Goal: Task Accomplishment & Management: Use online tool/utility

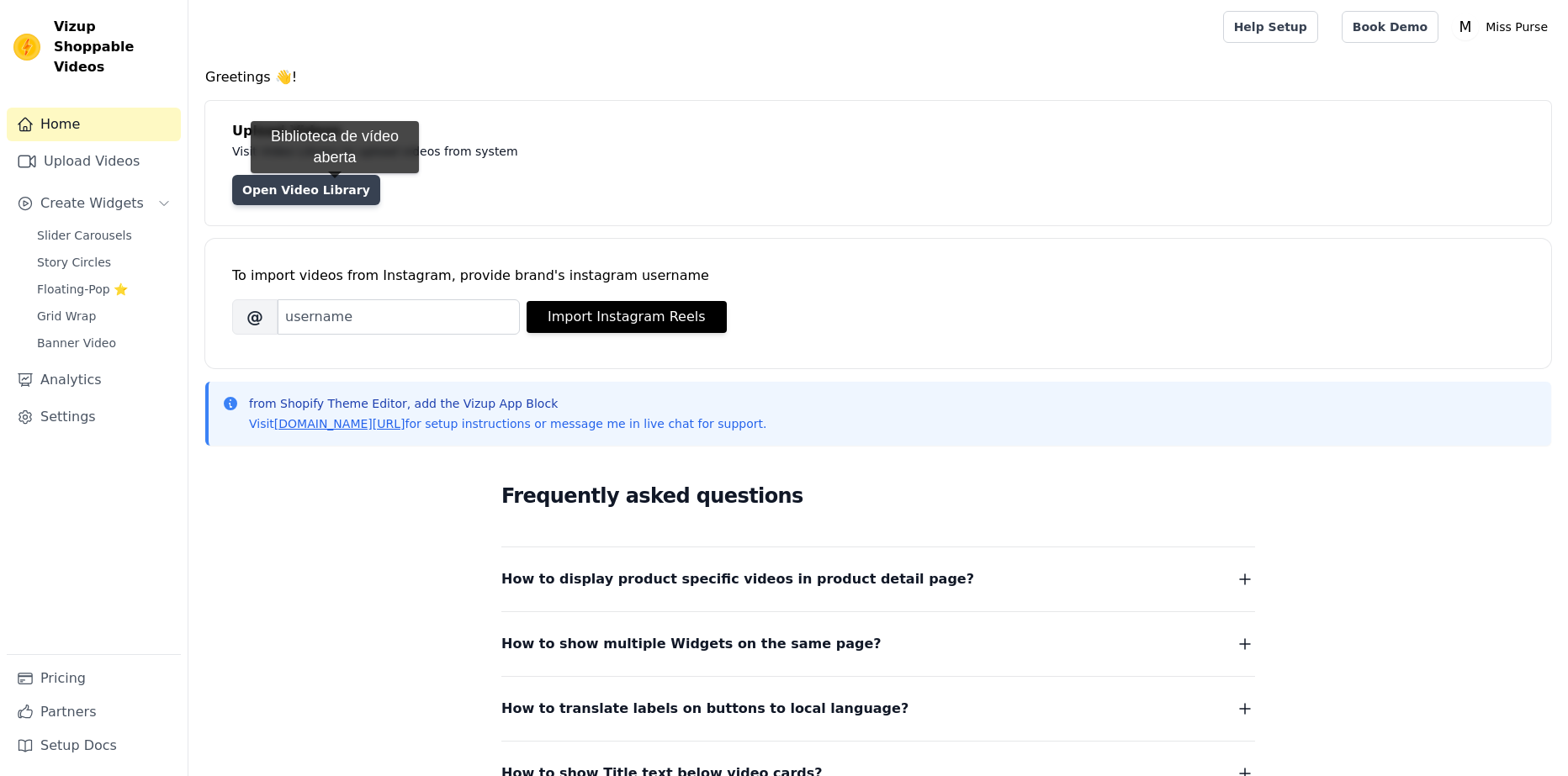
click at [334, 190] on link "Open Video Library" at bounding box center [306, 189] width 148 height 30
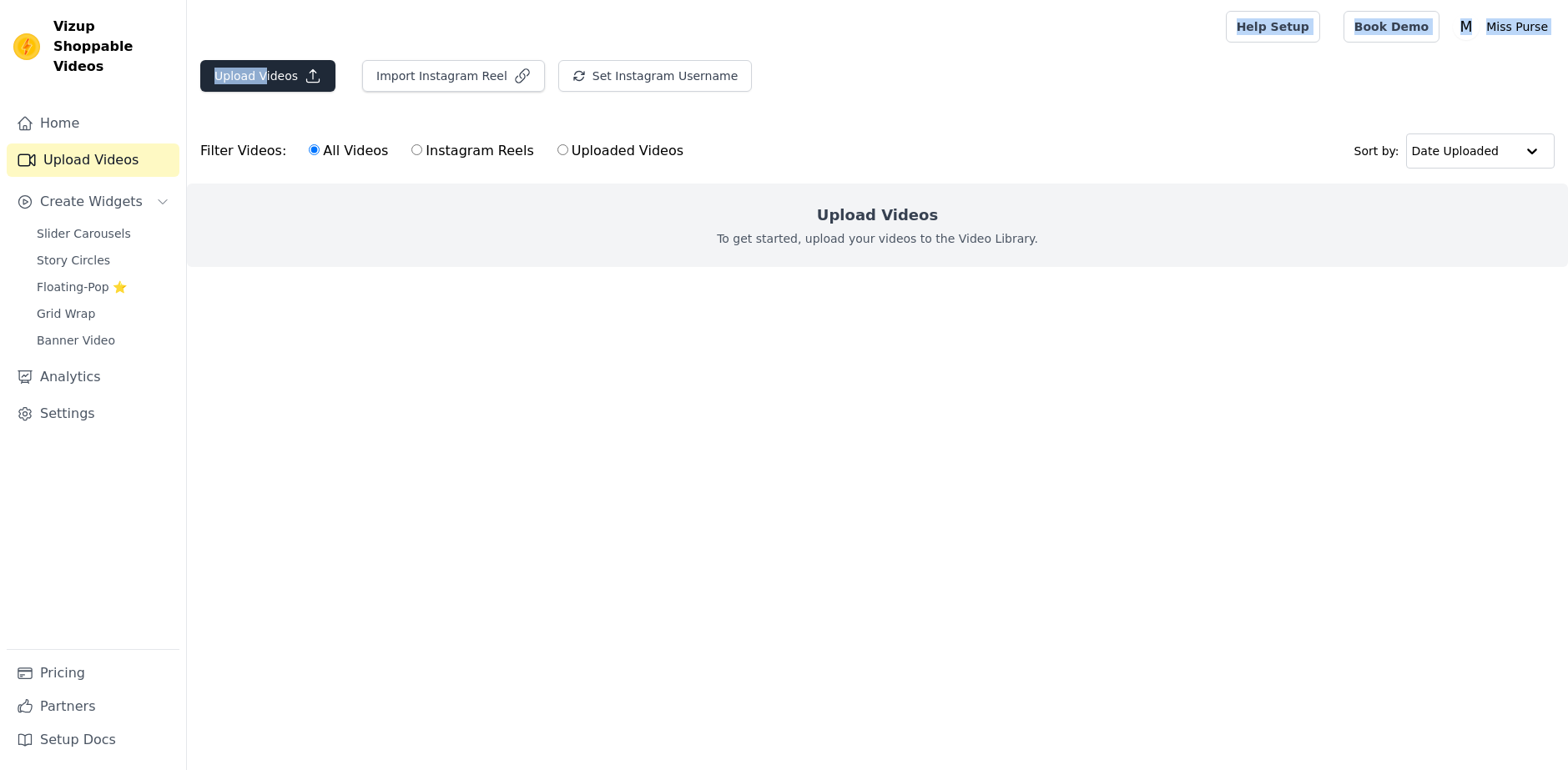
drag, startPoint x: 260, startPoint y: 38, endPoint x: 268, endPoint y: 89, distance: 51.6
click at [266, 81] on div "Open sidebar Help Setup Book Demo Open user menu M Miss Purse Settings Help Doc…" at bounding box center [784, 166] width 1568 height 333
click at [268, 89] on button "Upload Videos" at bounding box center [269, 75] width 136 height 32
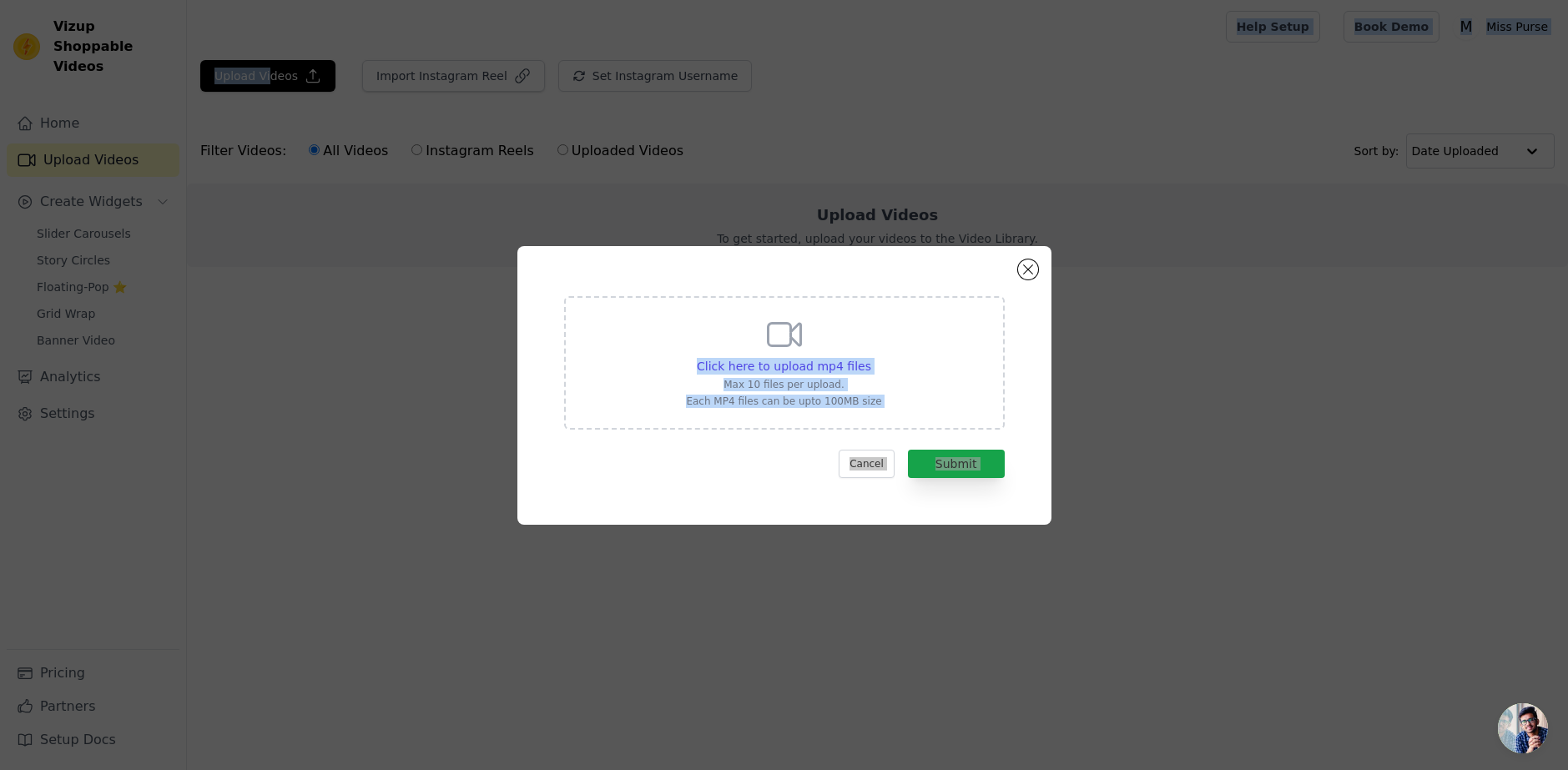
click at [1032, 495] on div "Click here to upload mp4 files Max 10 files per upload. Each MP4 files can be u…" at bounding box center [784, 385] width 534 height 278
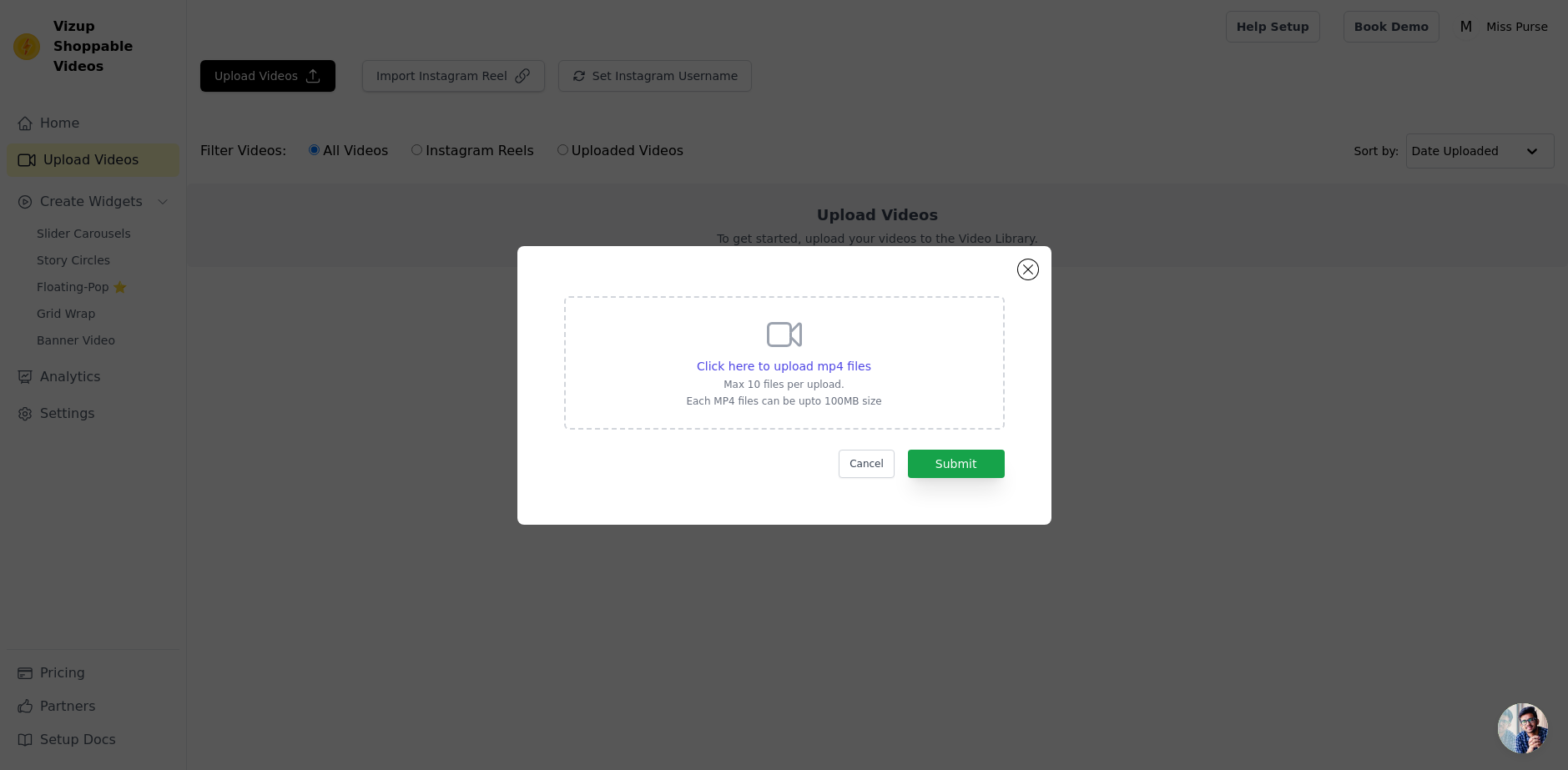
click at [830, 342] on div "Click here to upload mp4 files Max 10 files per upload. Each MP4 files can be u…" at bounding box center [784, 361] width 195 height 93
click at [871, 357] on input "Click here to upload mp4 files Max 10 files per upload. Each MP4 files can be u…" at bounding box center [871, 357] width 1 height 1
click at [1022, 377] on div "Click here to upload mp4 files Max 10 files per upload. Each MP4 files can be u…" at bounding box center [784, 385] width 534 height 278
click at [1026, 269] on button "Close modal" at bounding box center [1028, 269] width 20 height 20
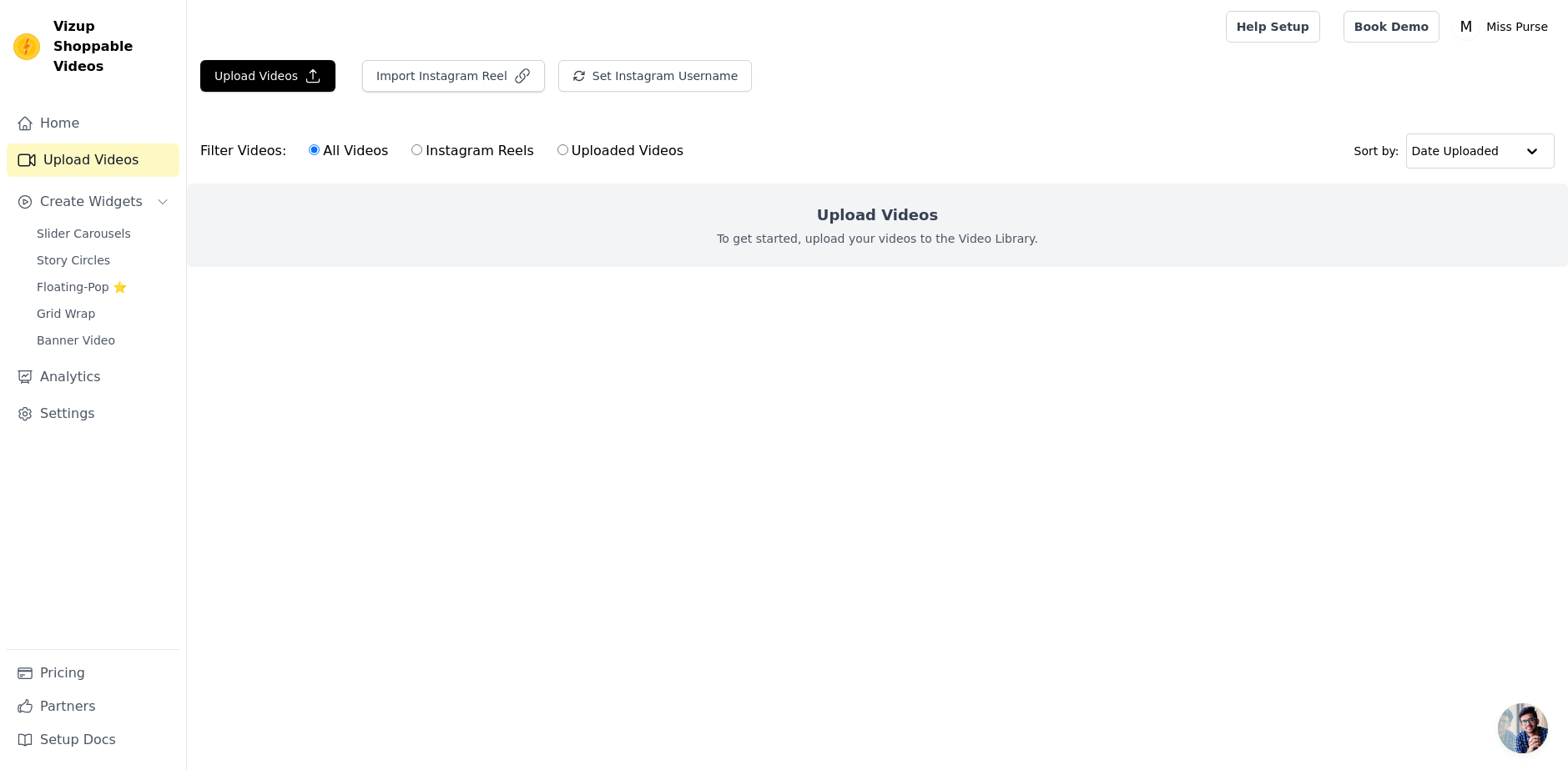
click at [1242, 333] on html "Vizup Shoppable Videos Home Upload Videos Create Widgets Slider Carousels Story…" at bounding box center [784, 166] width 1568 height 333
click at [500, 175] on div "Filter Videos: All Videos Instagram Reels Uploaded Videos Sort by: Date Uploaded" at bounding box center [878, 151] width 1382 height 65
click at [269, 71] on button "Upload Videos" at bounding box center [269, 75] width 136 height 32
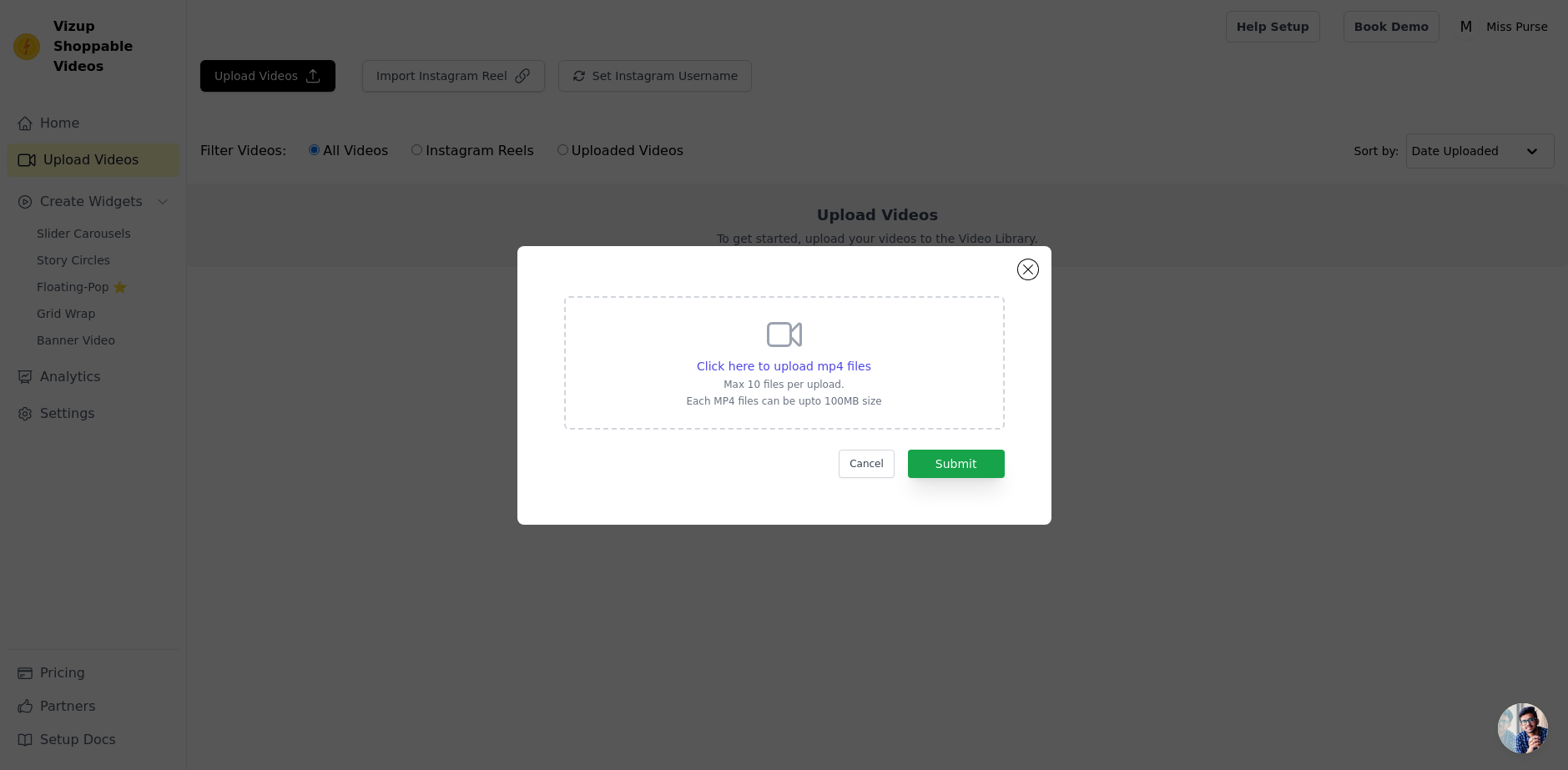
click at [922, 392] on div "Click here to upload mp4 files Max 10 files per upload. Each MP4 files can be u…" at bounding box center [784, 363] width 440 height 134
click at [872, 358] on input "Click here to upload mp4 files Max 10 files per upload. Each MP4 files can be u…" at bounding box center [871, 357] width 1 height 1
type input "C:\fakepath\Vídeo-site-.mp4"
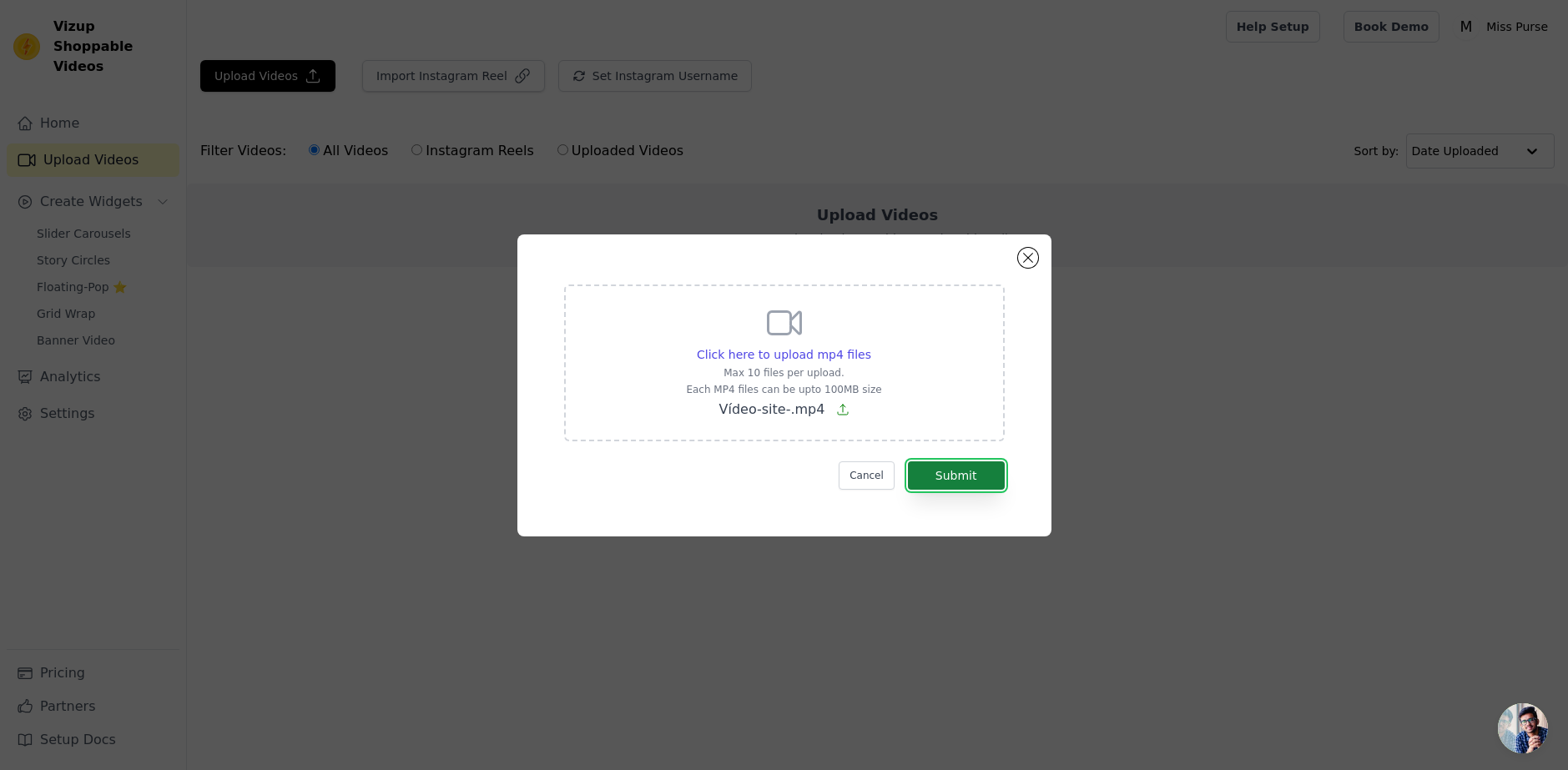
click at [953, 482] on button "Submit" at bounding box center [956, 474] width 97 height 28
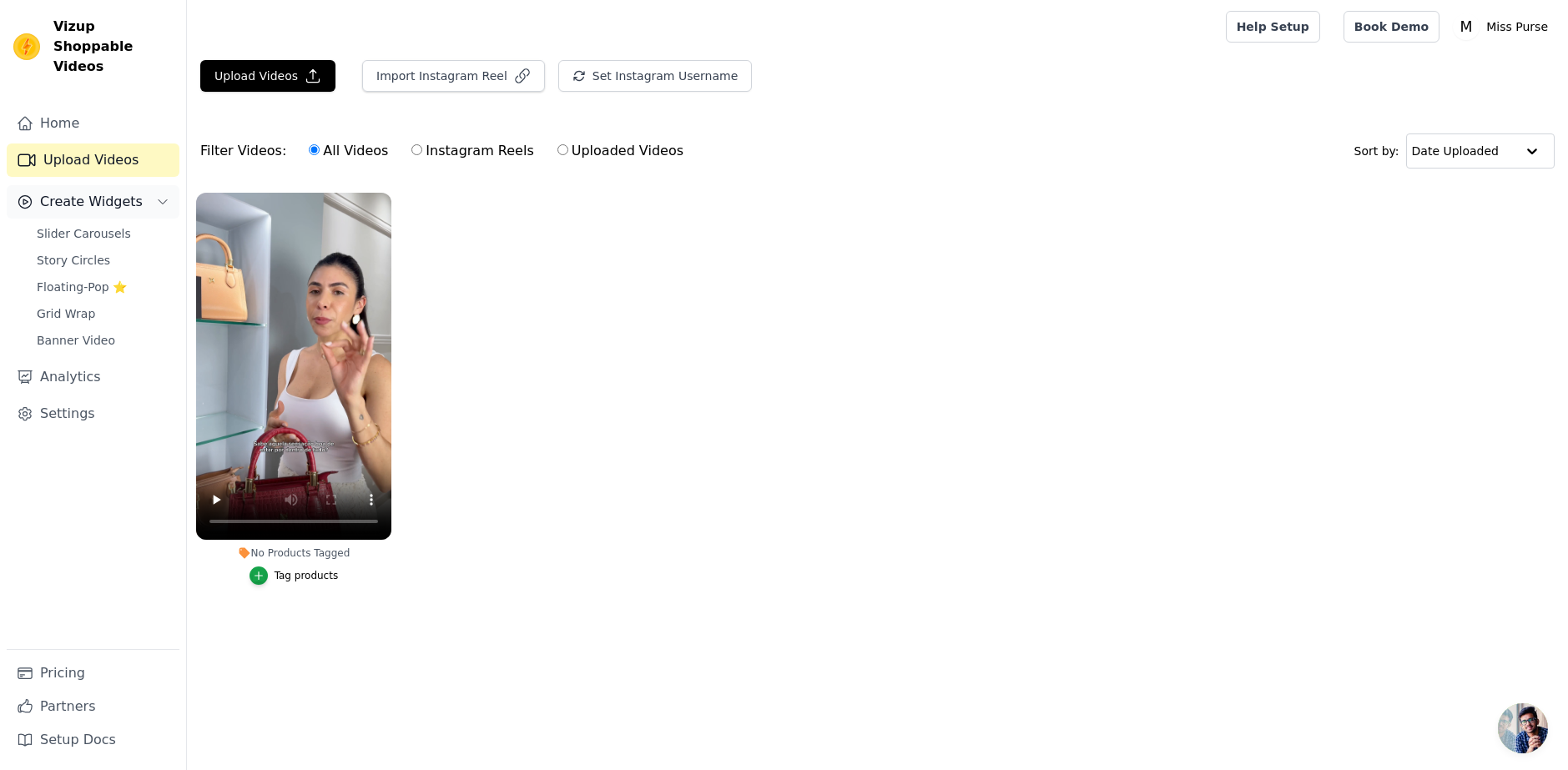
click at [132, 185] on button "Create Widgets" at bounding box center [92, 202] width 173 height 33
click at [115, 225] on span "Slider Carousels" at bounding box center [84, 233] width 94 height 16
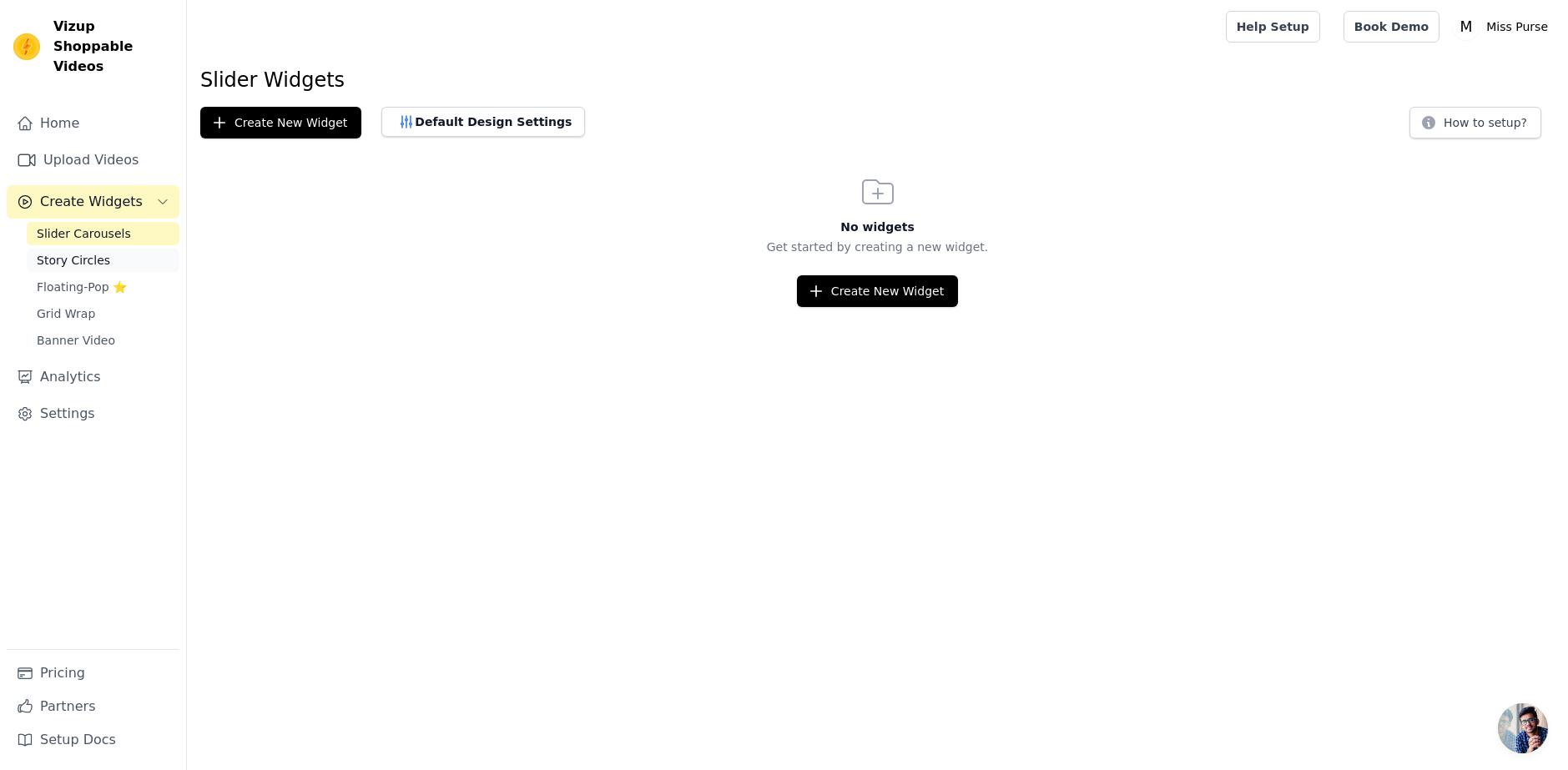
click at [94, 252] on span "Story Circles" at bounding box center [73, 260] width 73 height 16
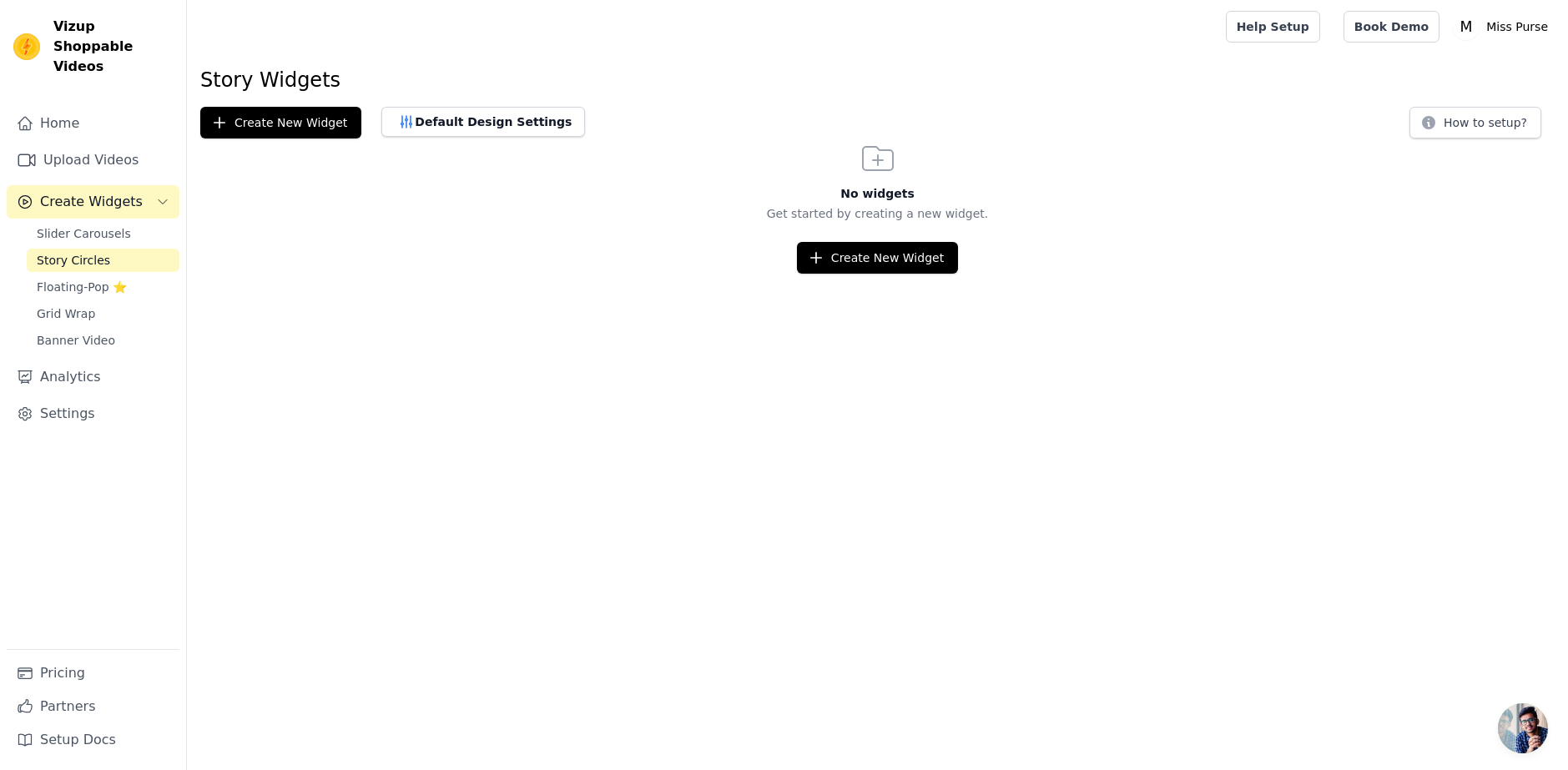
click at [860, 274] on html "Vizup Shoppable Videos Home Upload Videos Create Widgets Slider Carousels Story…" at bounding box center [784, 136] width 1568 height 274
click at [863, 272] on button "Create New Widget" at bounding box center [878, 258] width 161 height 32
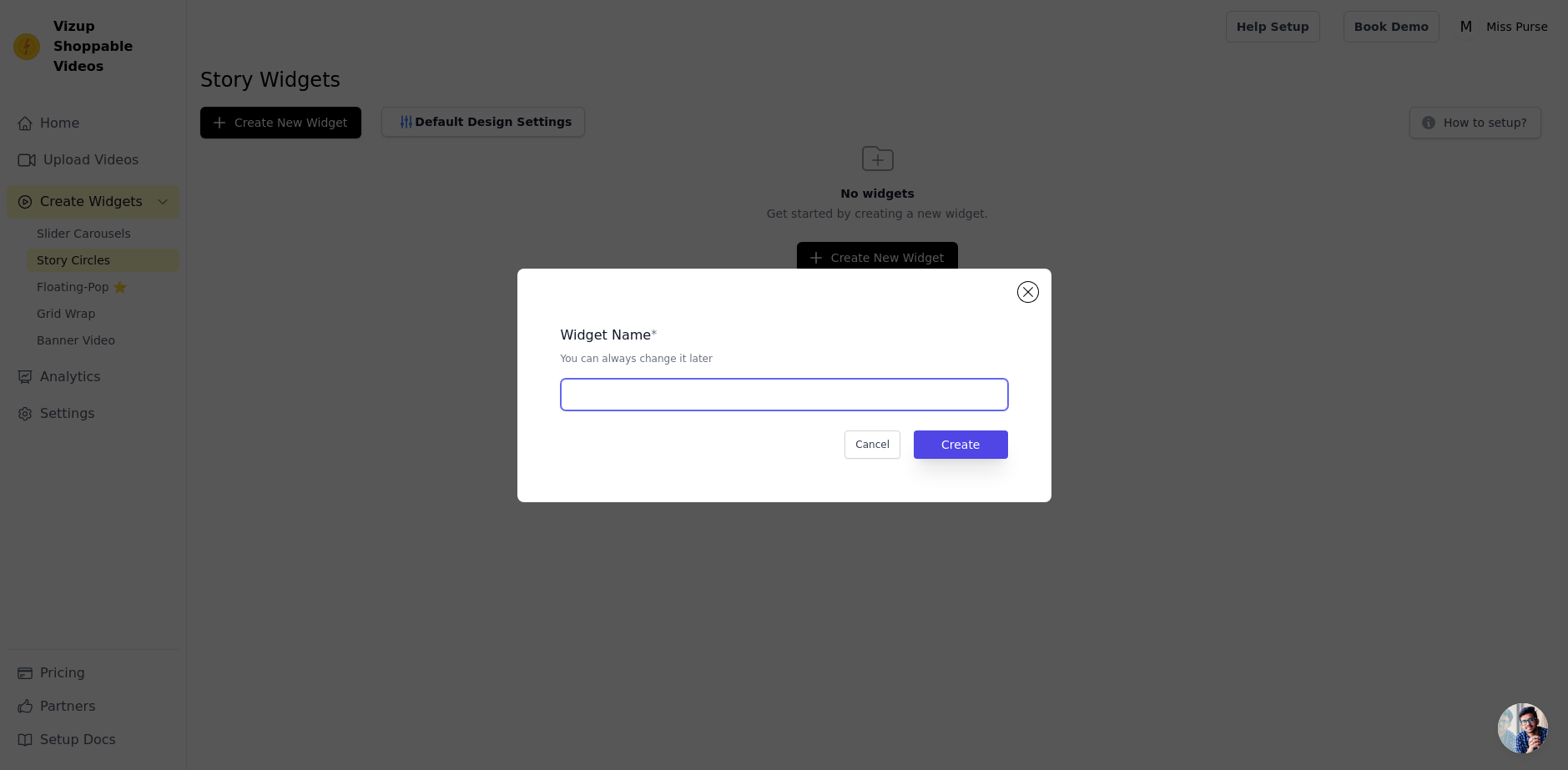
click at [689, 385] on input "text" at bounding box center [784, 394] width 448 height 32
click at [1019, 285] on div "Widget Name * You can always change it later Cancel Create" at bounding box center [784, 385] width 534 height 233
click at [1032, 298] on button "Close modal" at bounding box center [1028, 292] width 20 height 20
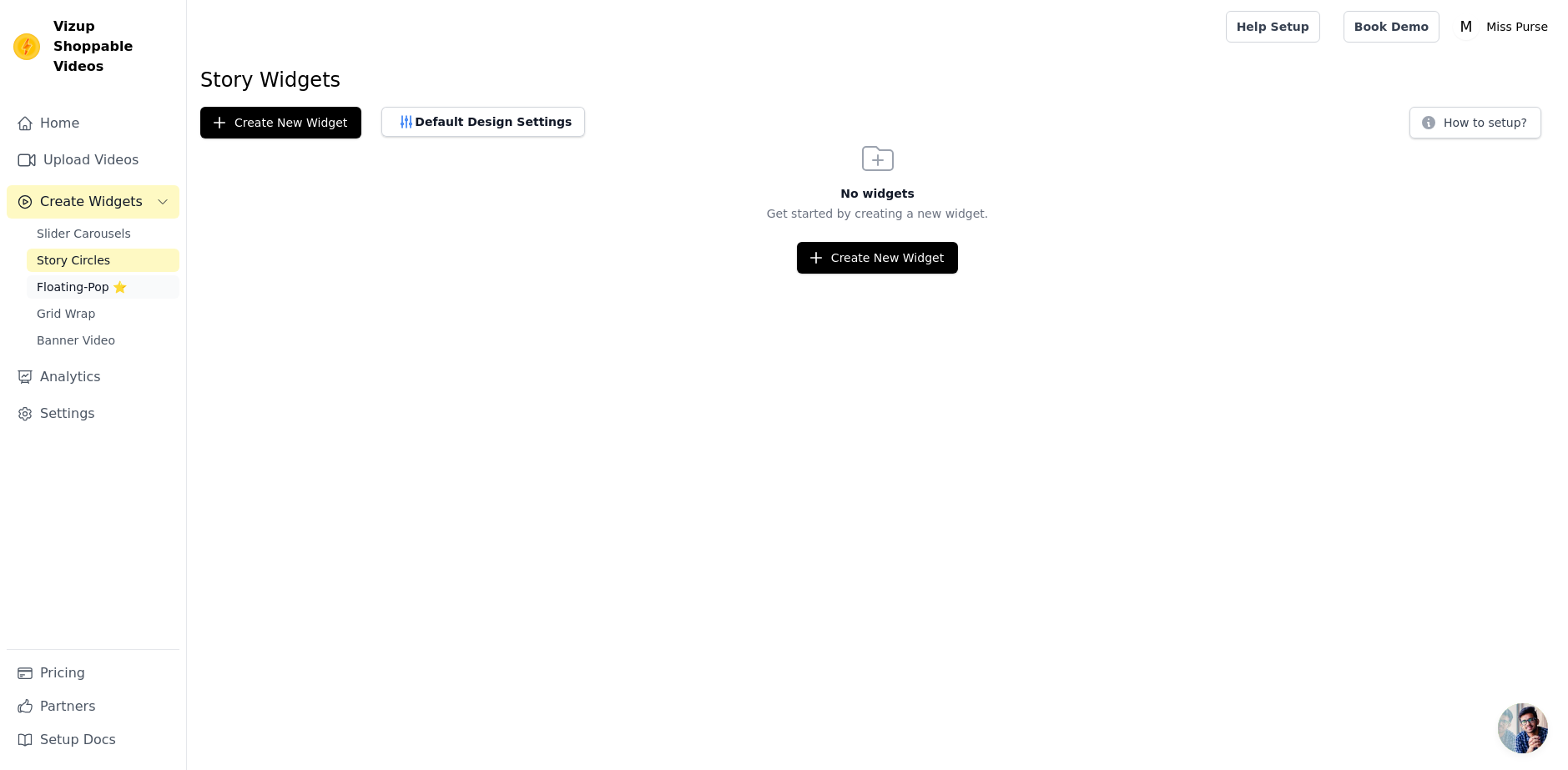
click at [113, 278] on span "Floating-Pop ⭐" at bounding box center [82, 286] width 90 height 16
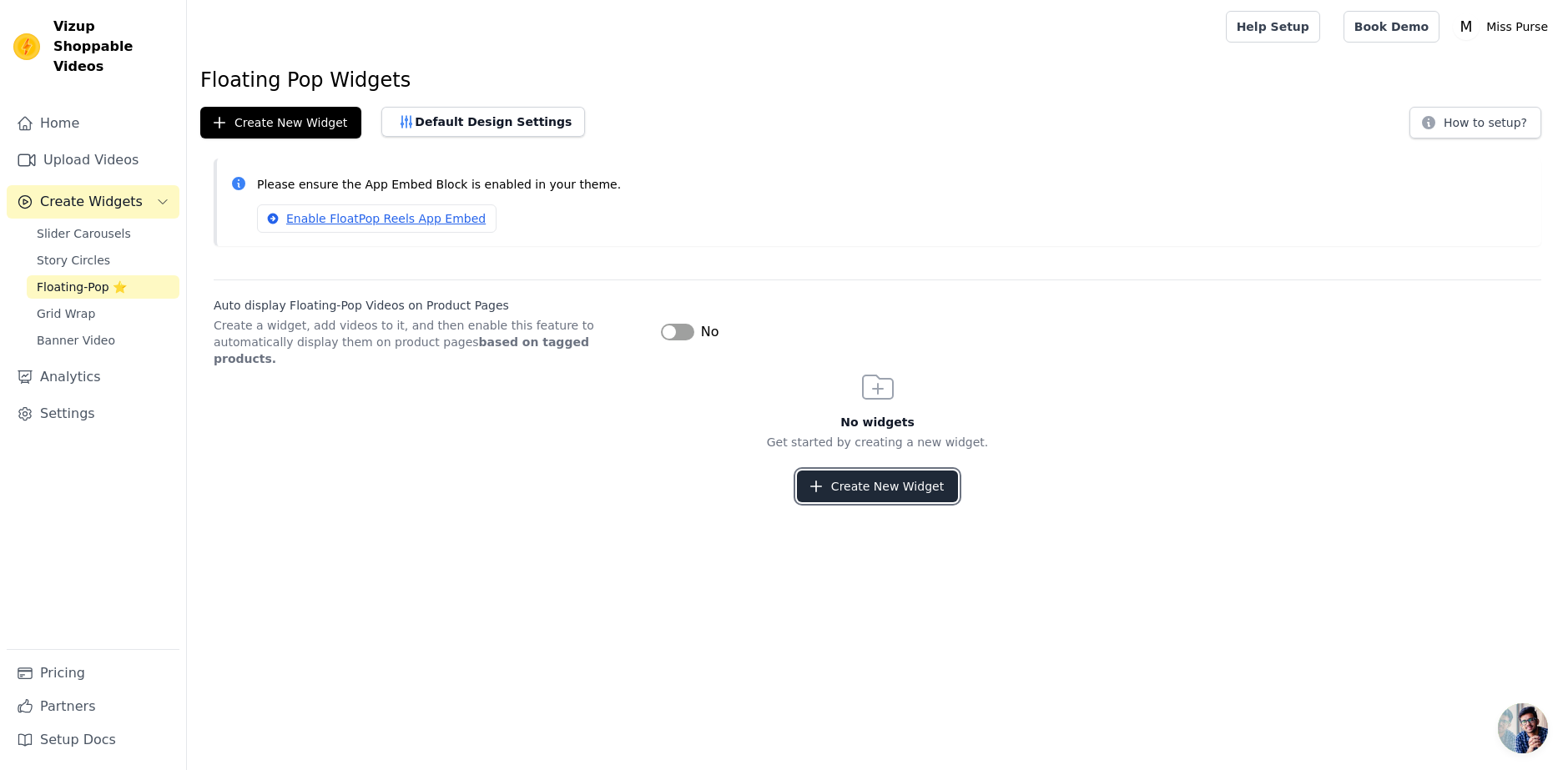
click at [907, 472] on button "Create New Widget" at bounding box center [878, 486] width 161 height 32
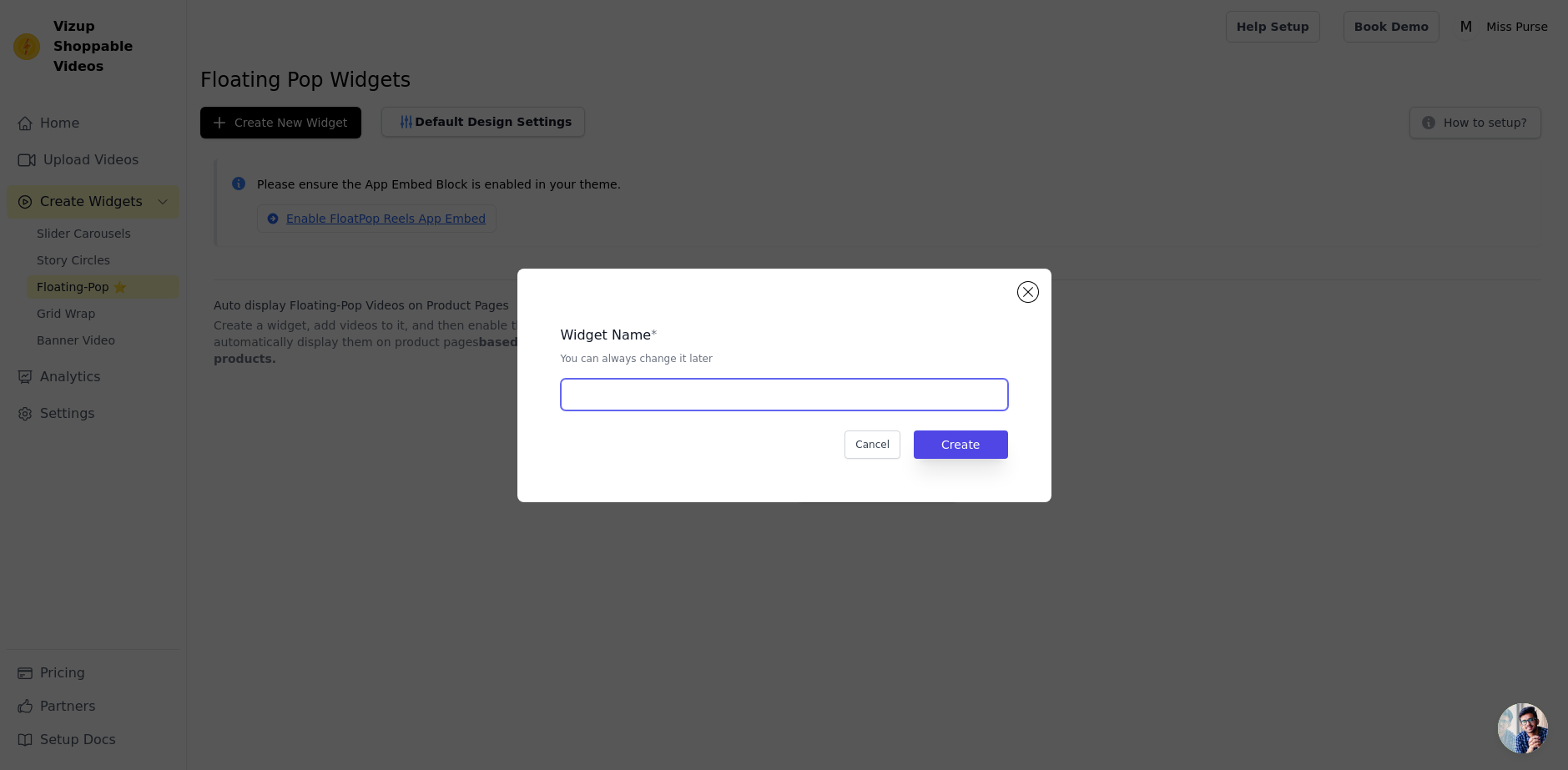
click at [908, 389] on input "text" at bounding box center [784, 394] width 448 height 32
click at [722, 383] on input "text" at bounding box center [784, 394] width 448 height 32
type input "home"
click at [977, 433] on div "Widget Name * You can always change it later home Cancel Create" at bounding box center [785, 385] width 481 height 180
click at [961, 442] on button "Create" at bounding box center [961, 444] width 94 height 28
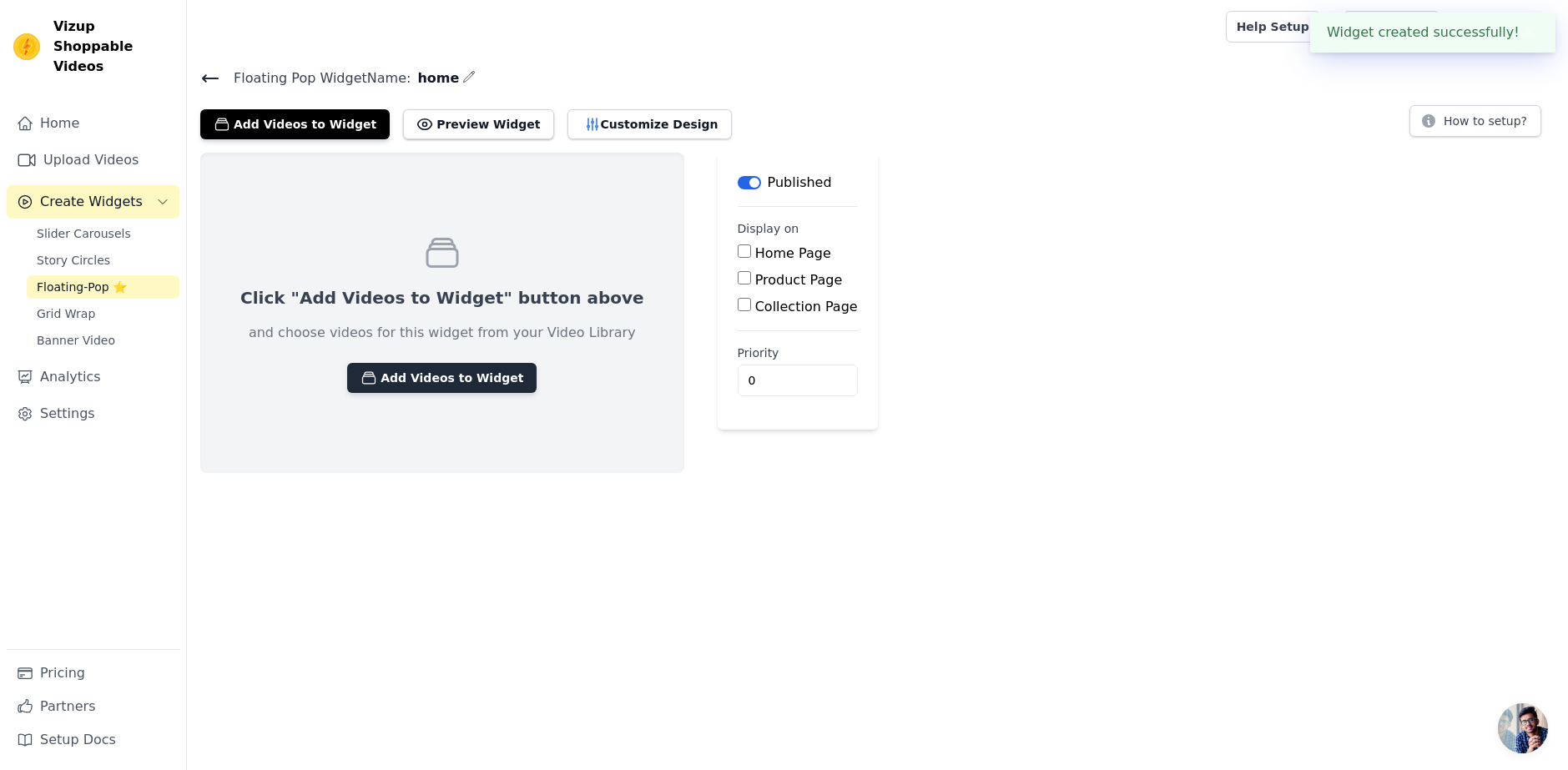
click at [445, 380] on button "Add Videos to Widget" at bounding box center [442, 378] width 190 height 30
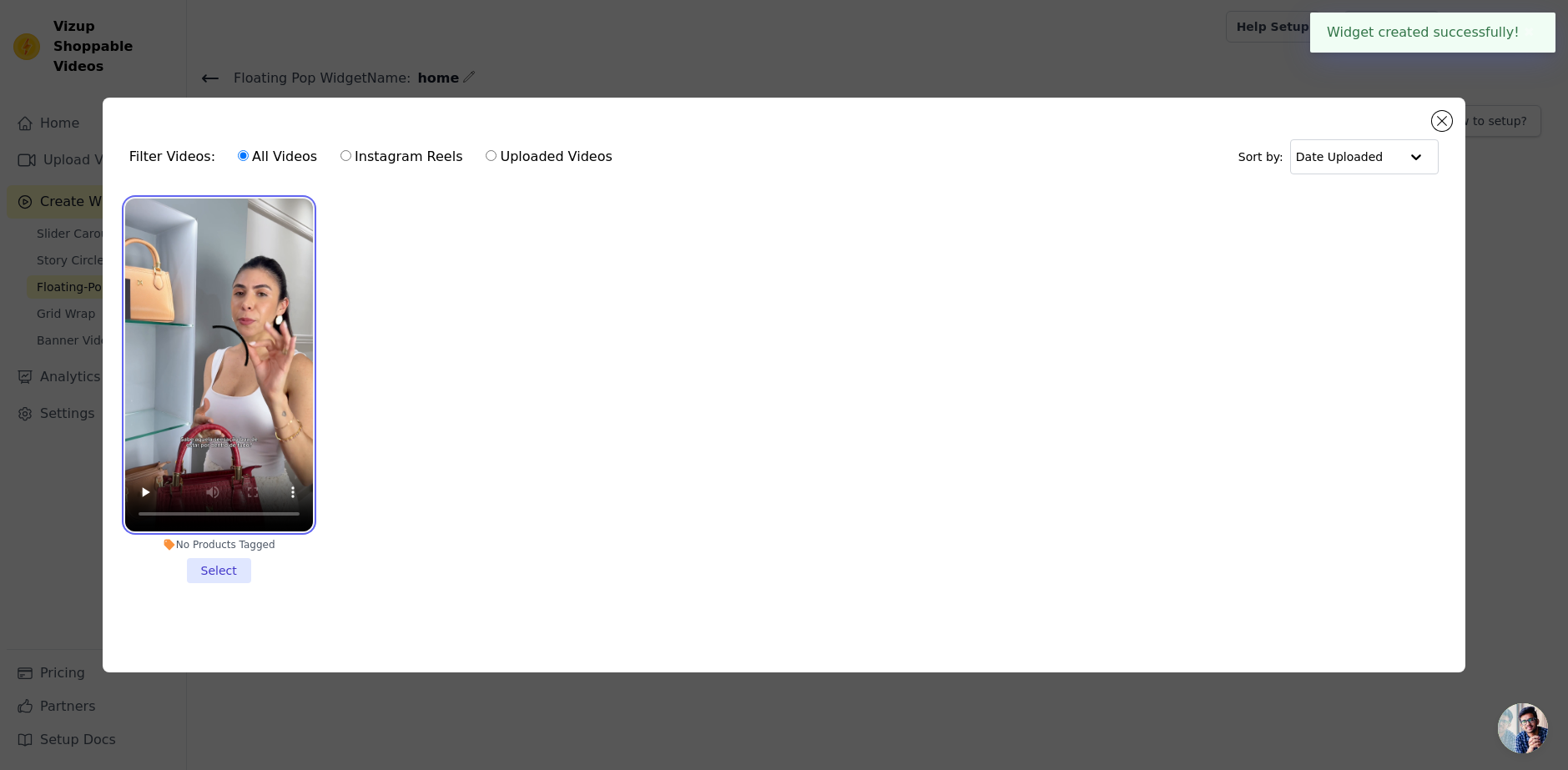
click at [254, 358] on video at bounding box center [219, 365] width 188 height 333
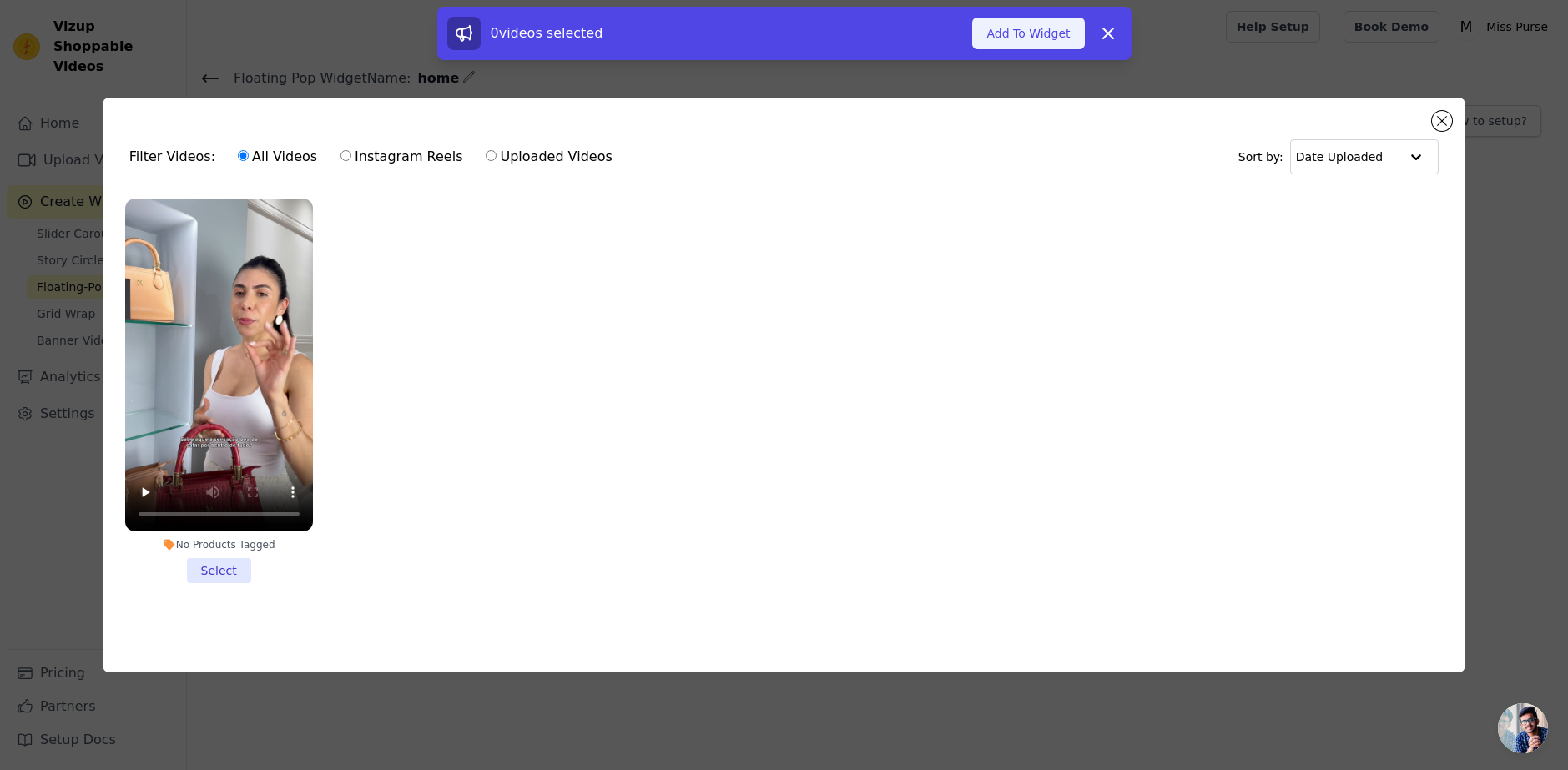
click at [997, 31] on button "Add To Widget" at bounding box center [1028, 33] width 112 height 32
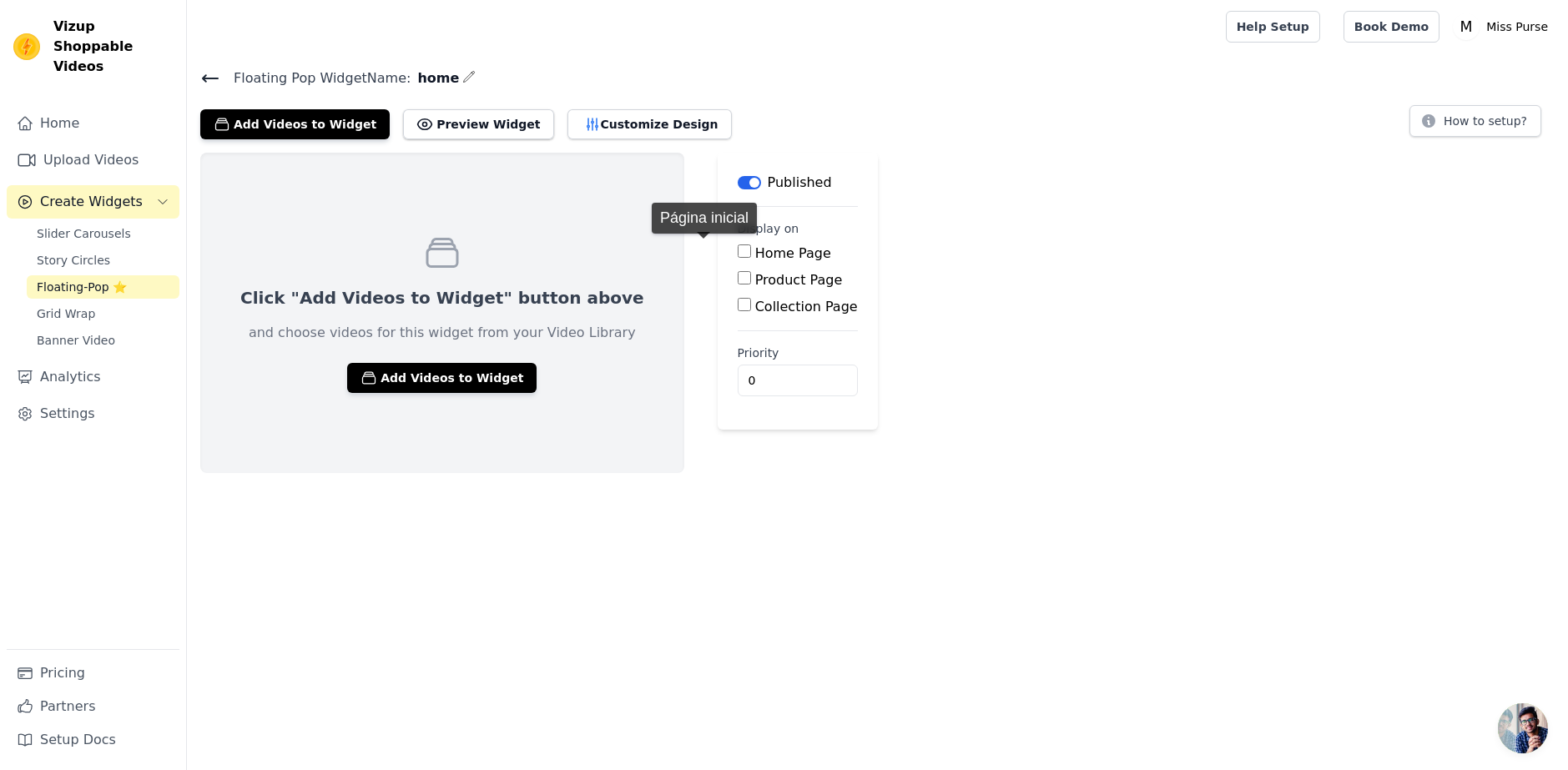
click at [755, 250] on label "Home Page" at bounding box center [793, 253] width 76 height 16
click at [738, 250] on input "Home Page" at bounding box center [744, 250] width 14 height 14
checkbox input "true"
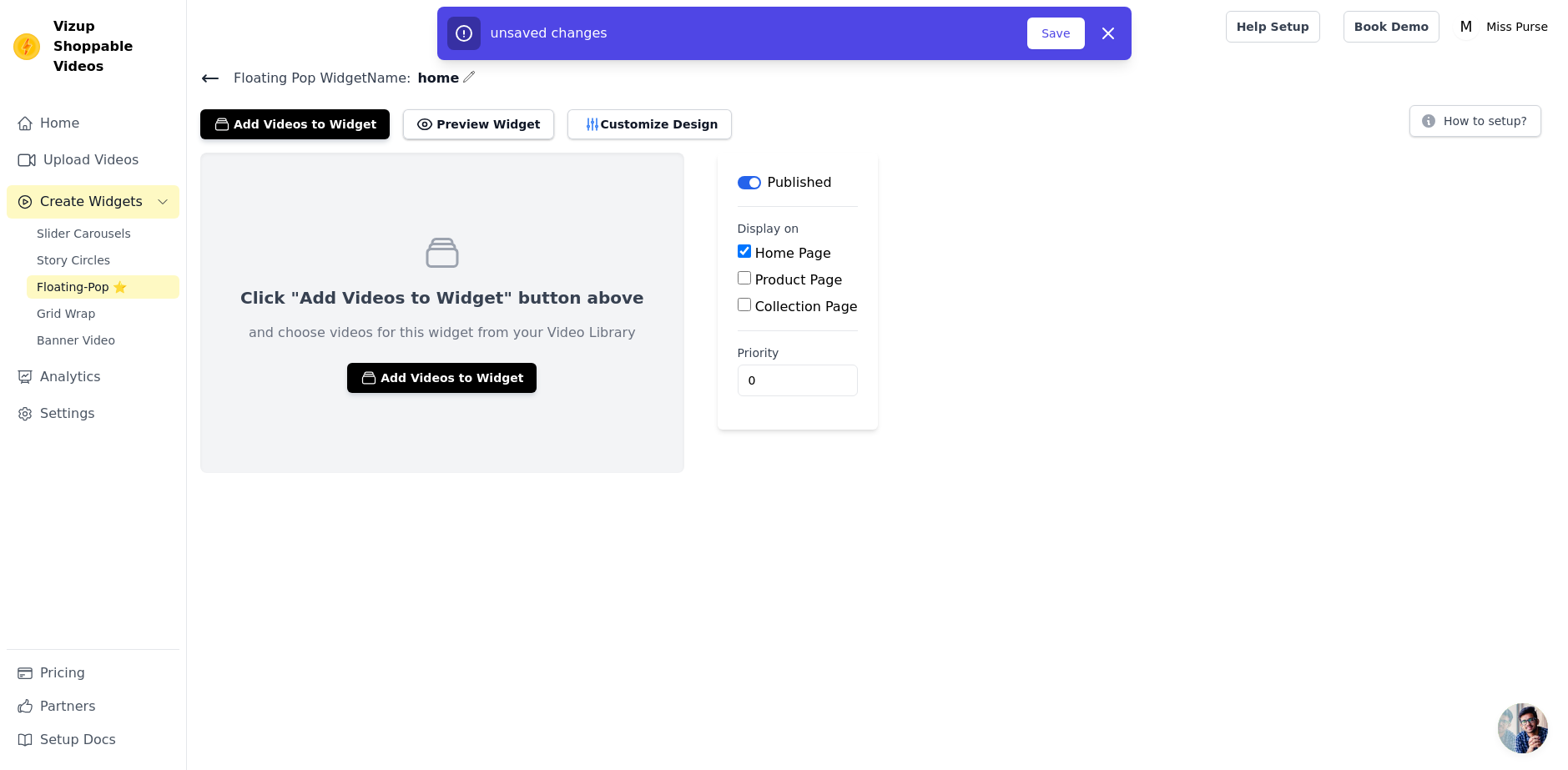
click at [1016, 359] on div "Click "Add Videos to Widget" button above and choose videos for this widget fro…" at bounding box center [878, 313] width 1382 height 320
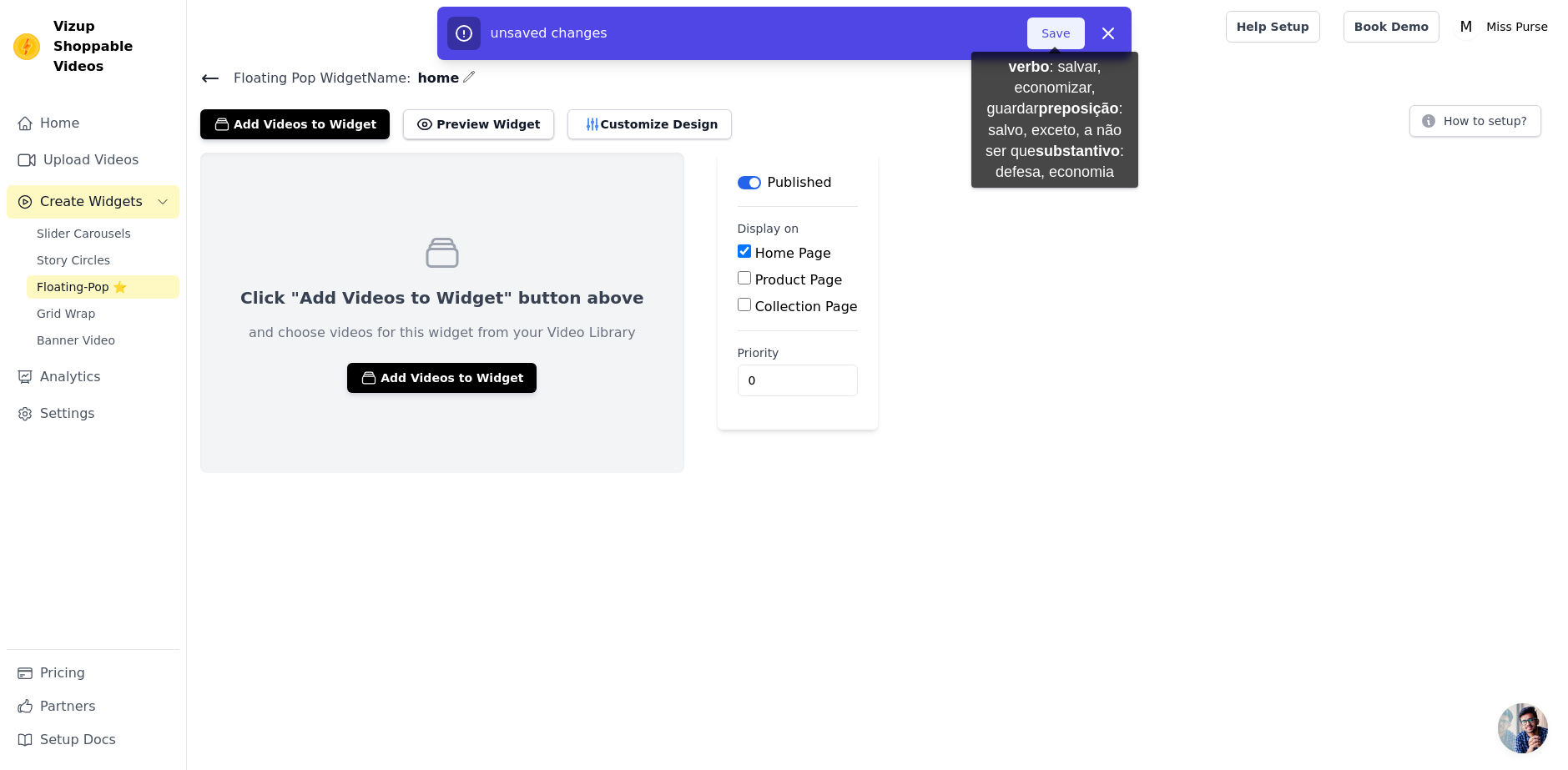
click at [1055, 35] on button "Save" at bounding box center [1055, 33] width 57 height 32
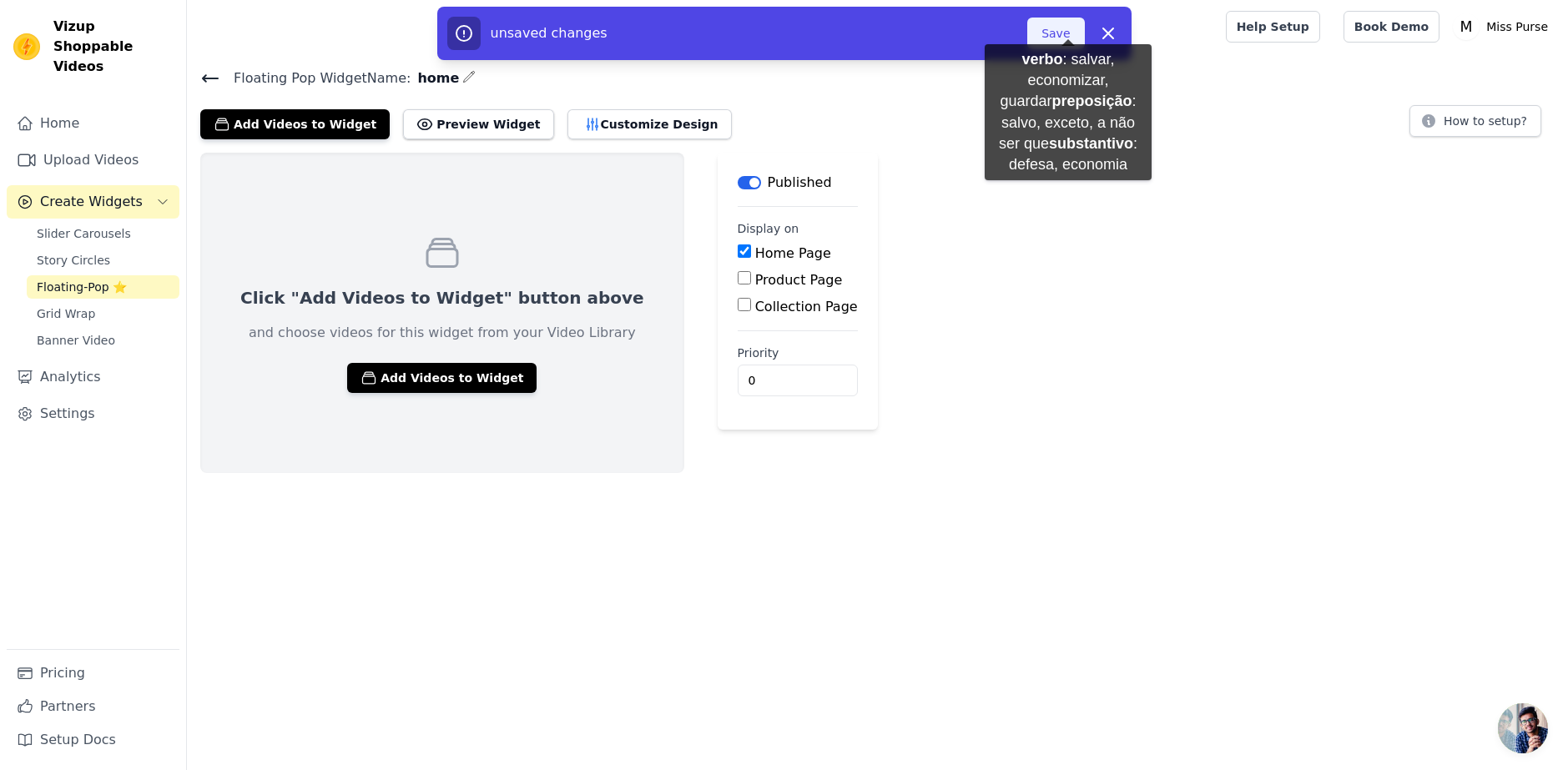
click at [1069, 20] on button "Save" at bounding box center [1055, 33] width 57 height 32
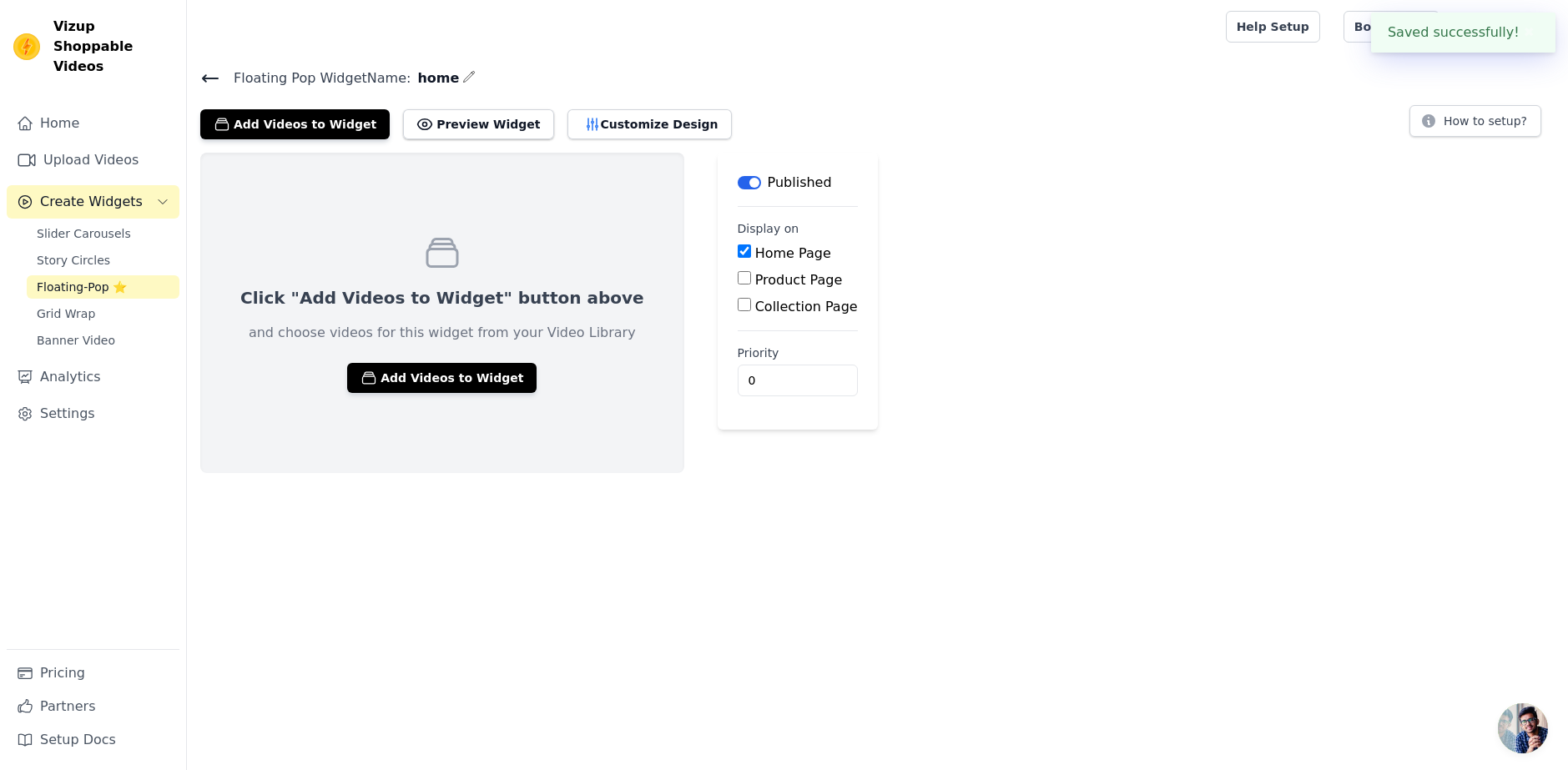
click at [1103, 27] on div at bounding box center [704, 26] width 1006 height 53
click at [394, 385] on button "Add Videos to Widget" at bounding box center [442, 378] width 190 height 30
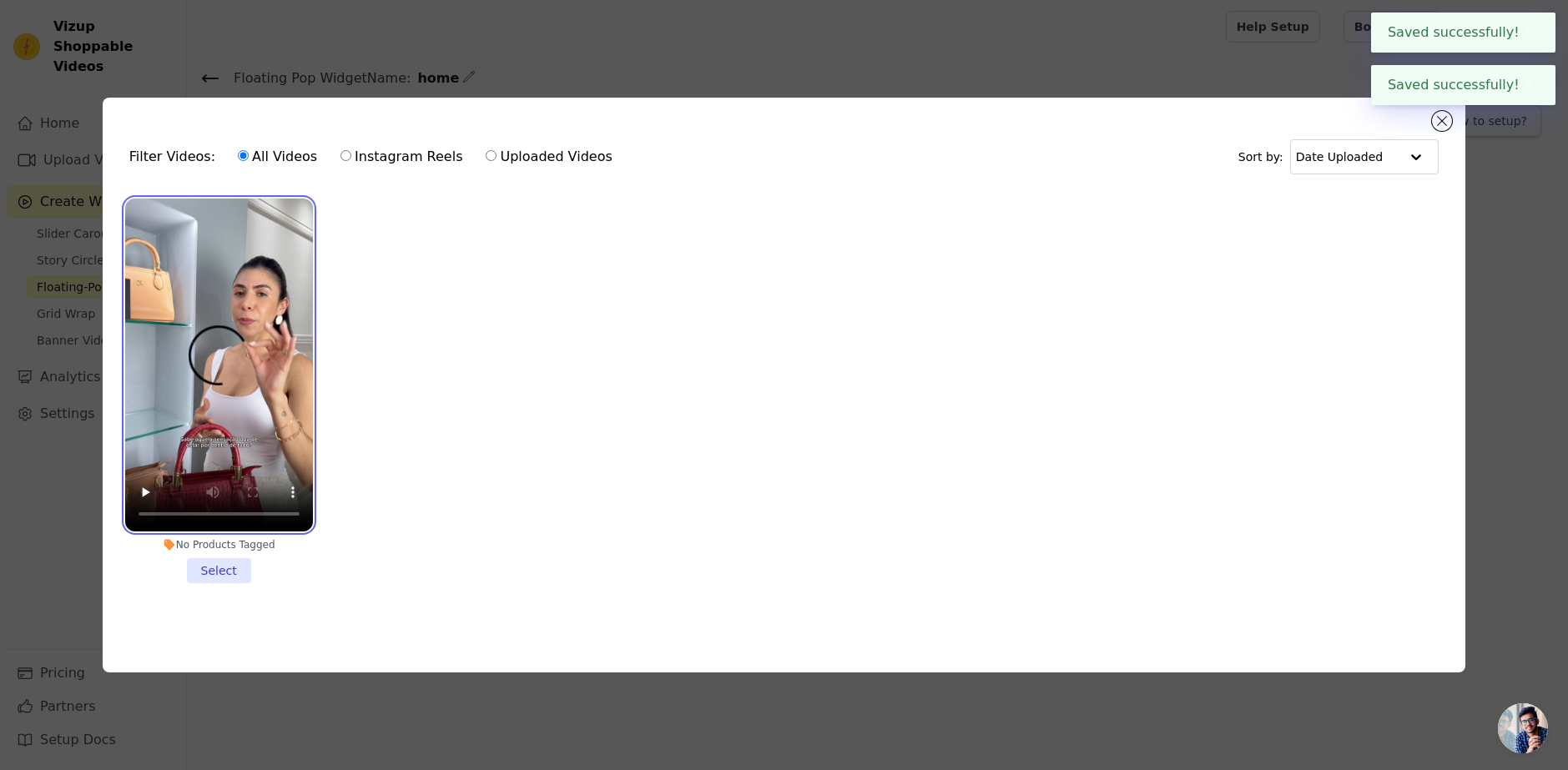
click at [255, 407] on video at bounding box center [219, 365] width 188 height 333
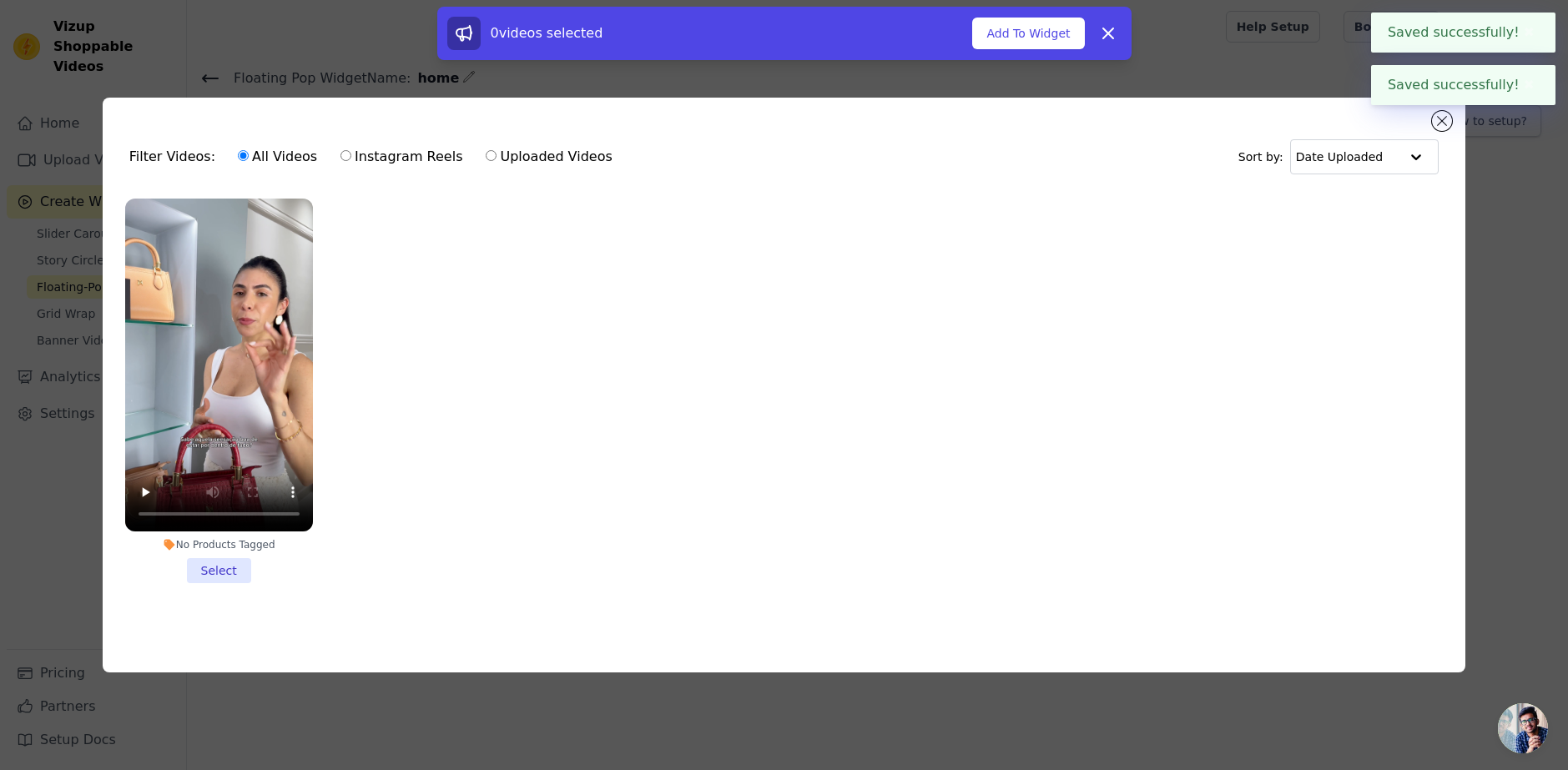
click at [217, 563] on li "No Products Tagged Select" at bounding box center [219, 391] width 188 height 385
click at [0, 0] on input "No Products Tagged Select" at bounding box center [0, 0] width 0 height 0
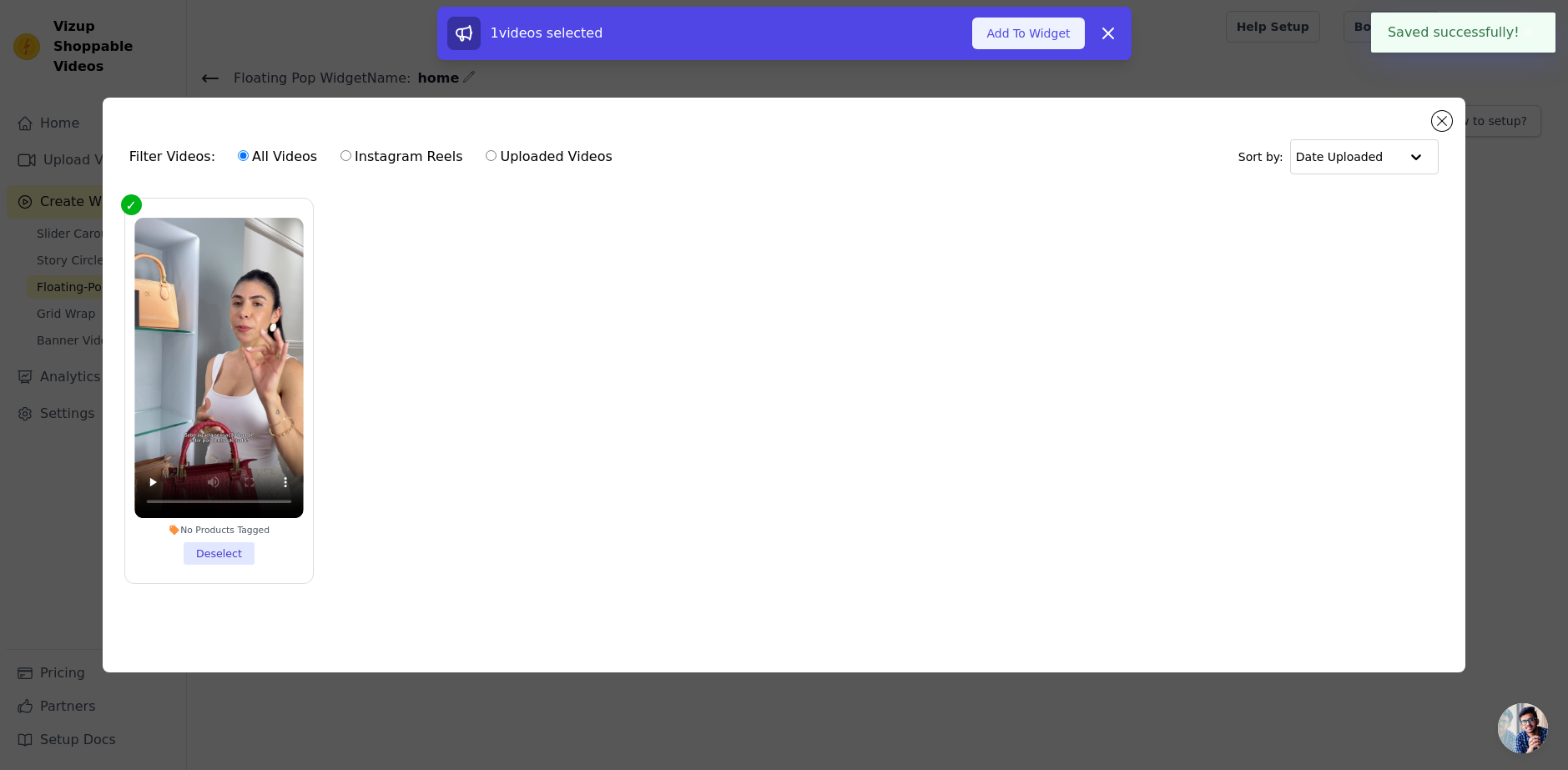
click at [998, 27] on button "Add To Widget" at bounding box center [1028, 33] width 112 height 32
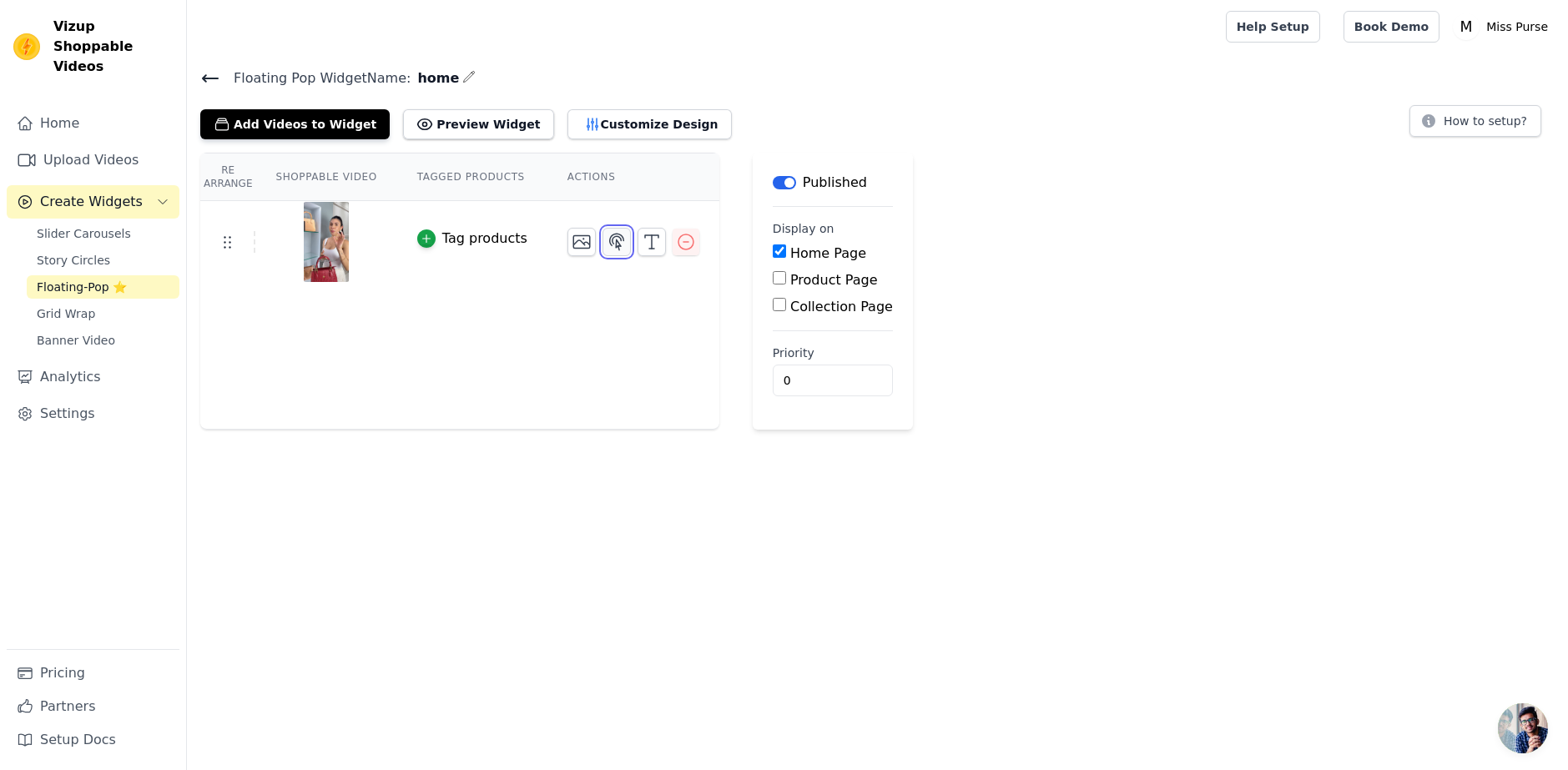
click at [610, 245] on icon "button" at bounding box center [618, 241] width 14 height 16
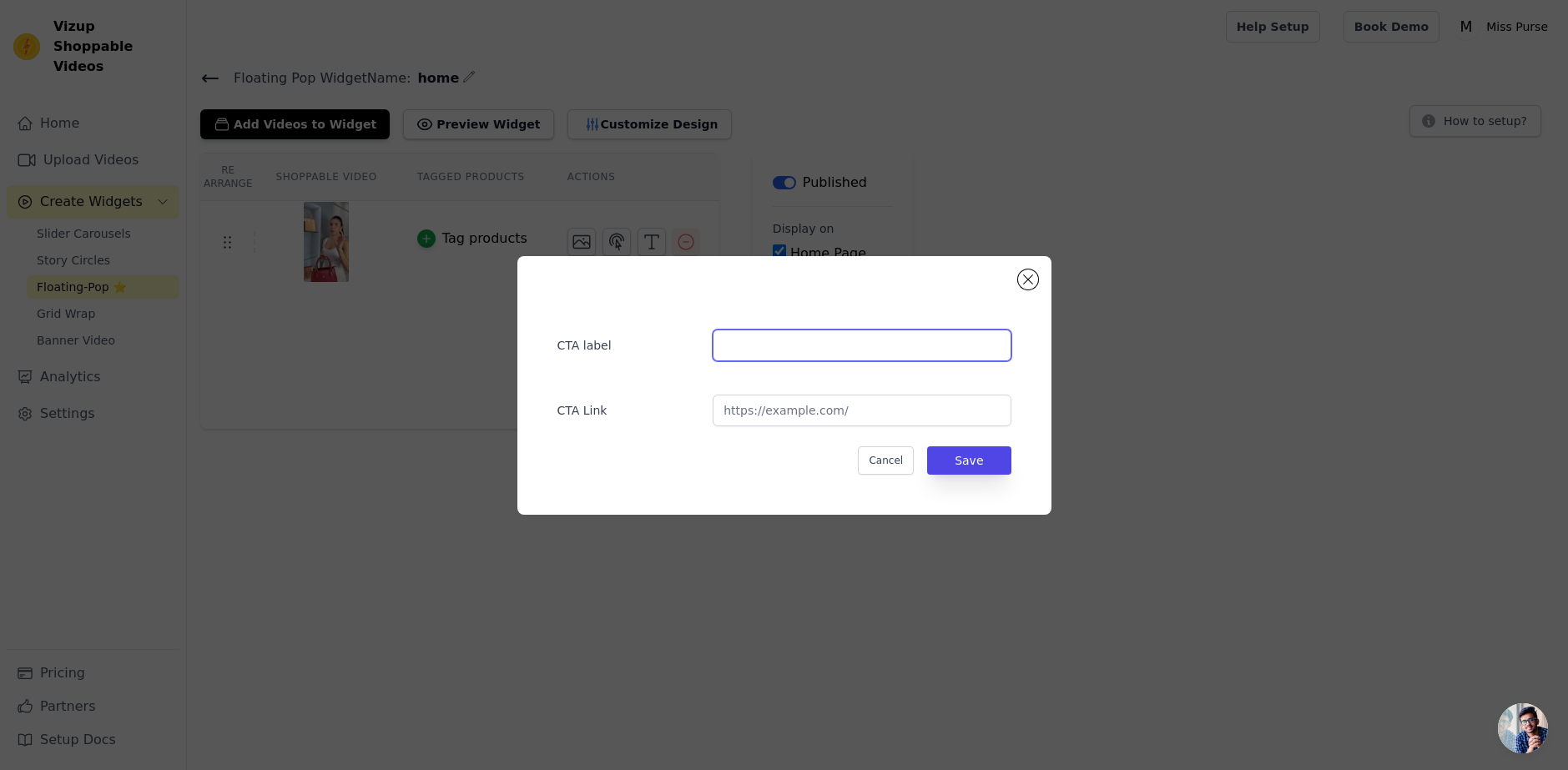
click at [772, 344] on input "text" at bounding box center [862, 345] width 298 height 32
type input "@misspursebolsas"
click at [800, 413] on input "url" at bounding box center [862, 410] width 298 height 32
paste input "[URL][DOMAIN_NAME]"
type input "[URL][DOMAIN_NAME]"
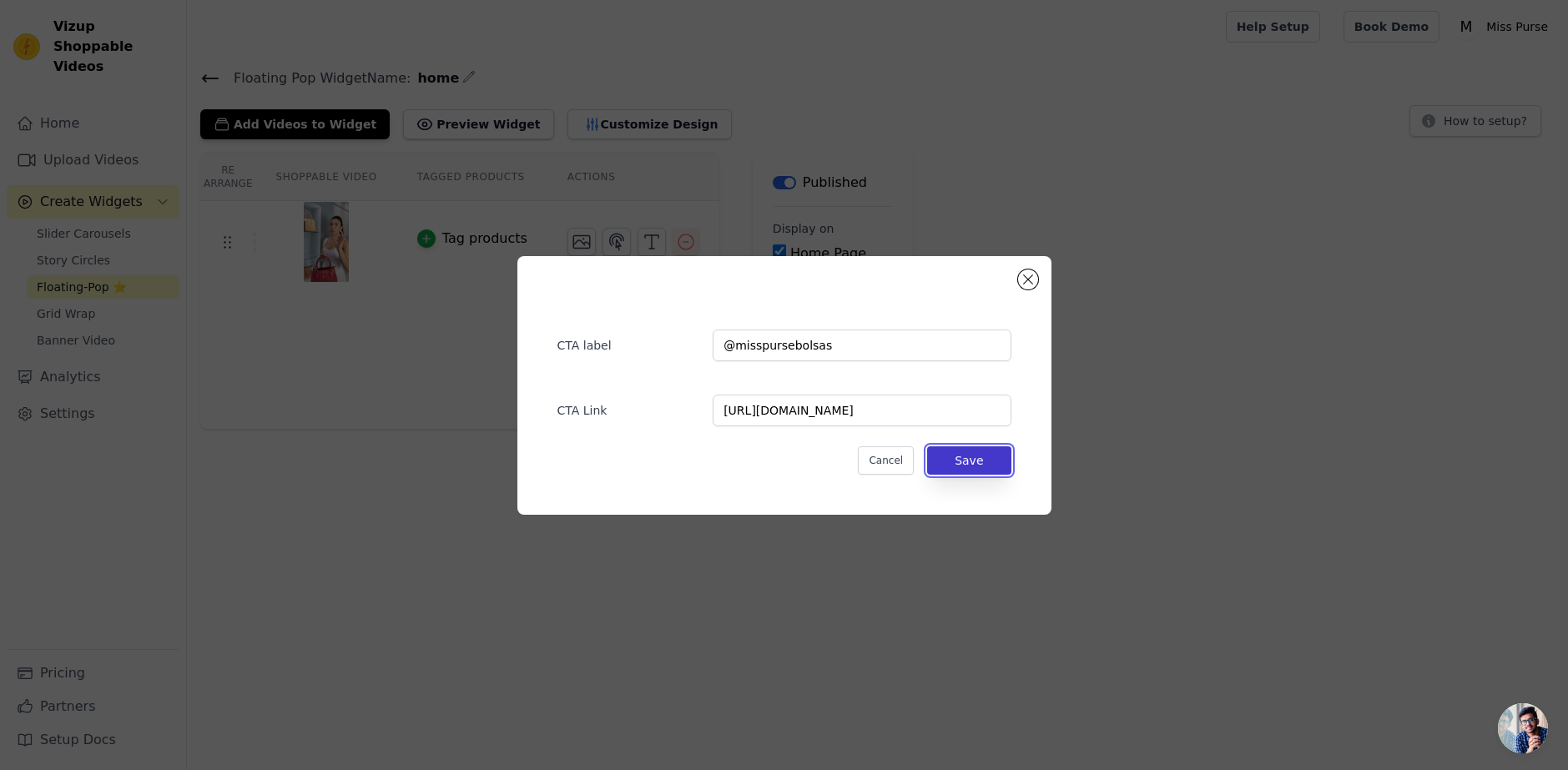
click at [982, 469] on button "Save" at bounding box center [969, 460] width 83 height 28
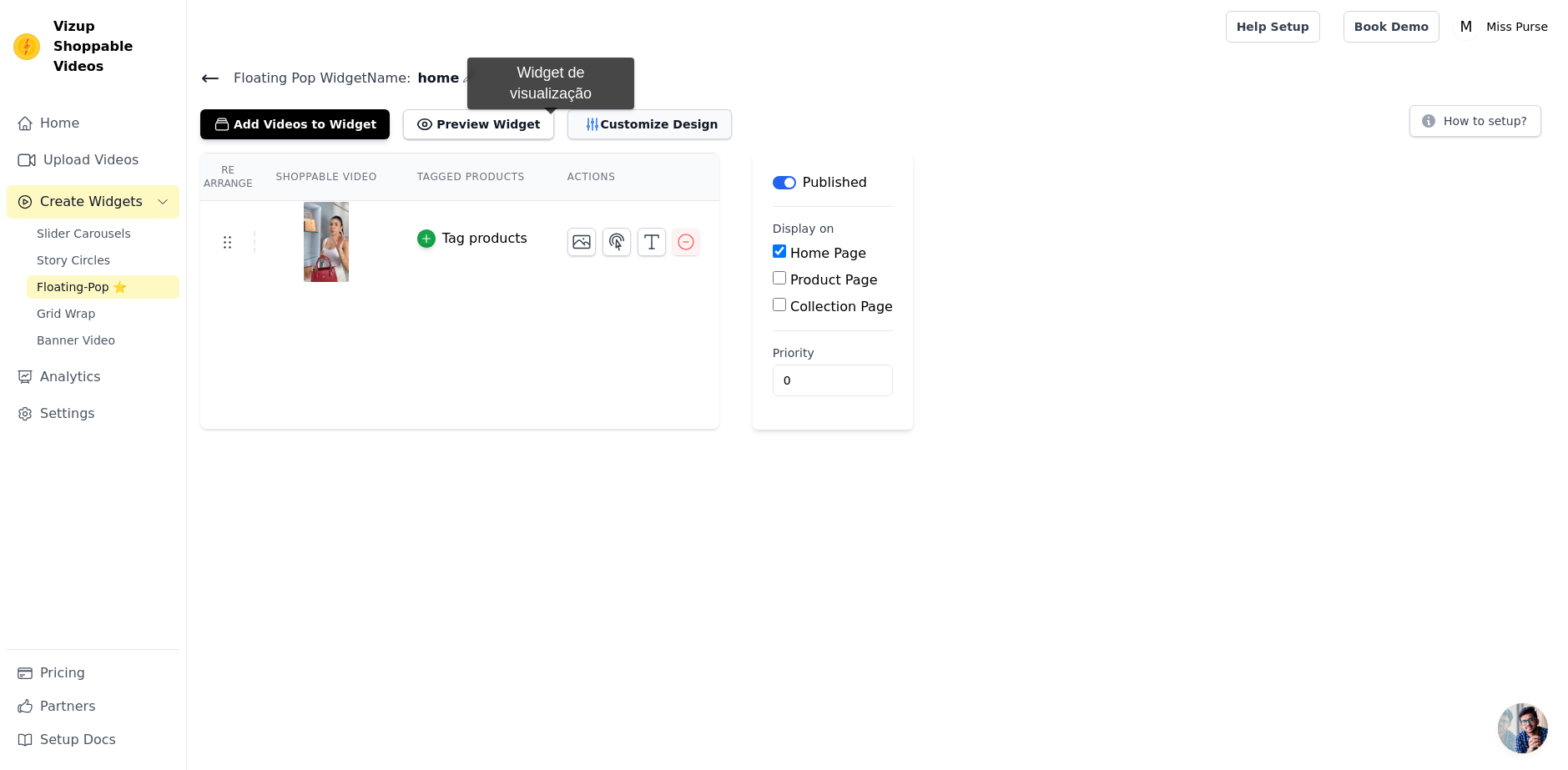
click at [568, 125] on button "Customize Design" at bounding box center [650, 124] width 165 height 30
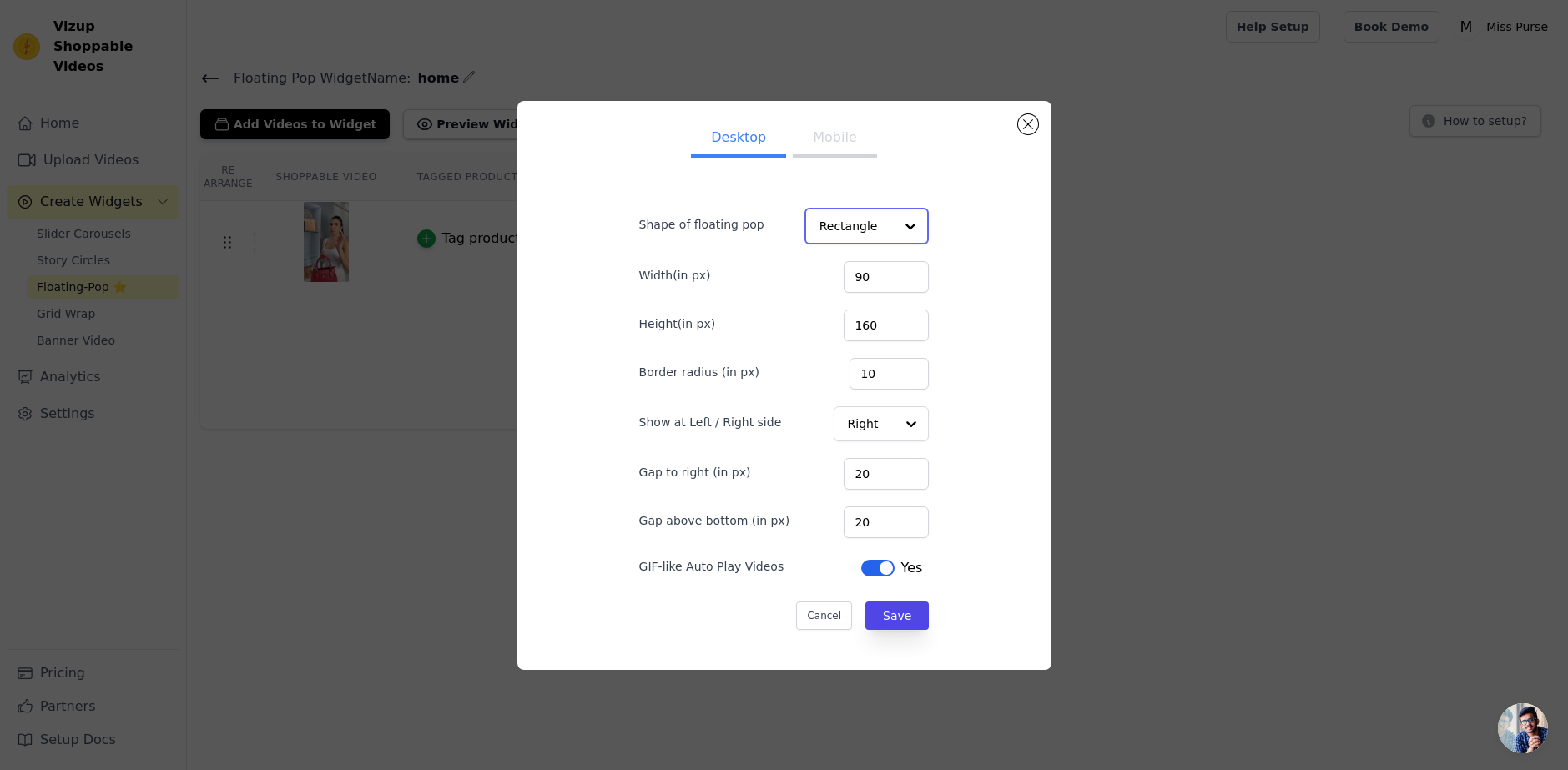
click at [894, 220] on div at bounding box center [911, 226] width 33 height 33
click at [844, 290] on div "Circle" at bounding box center [864, 301] width 118 height 35
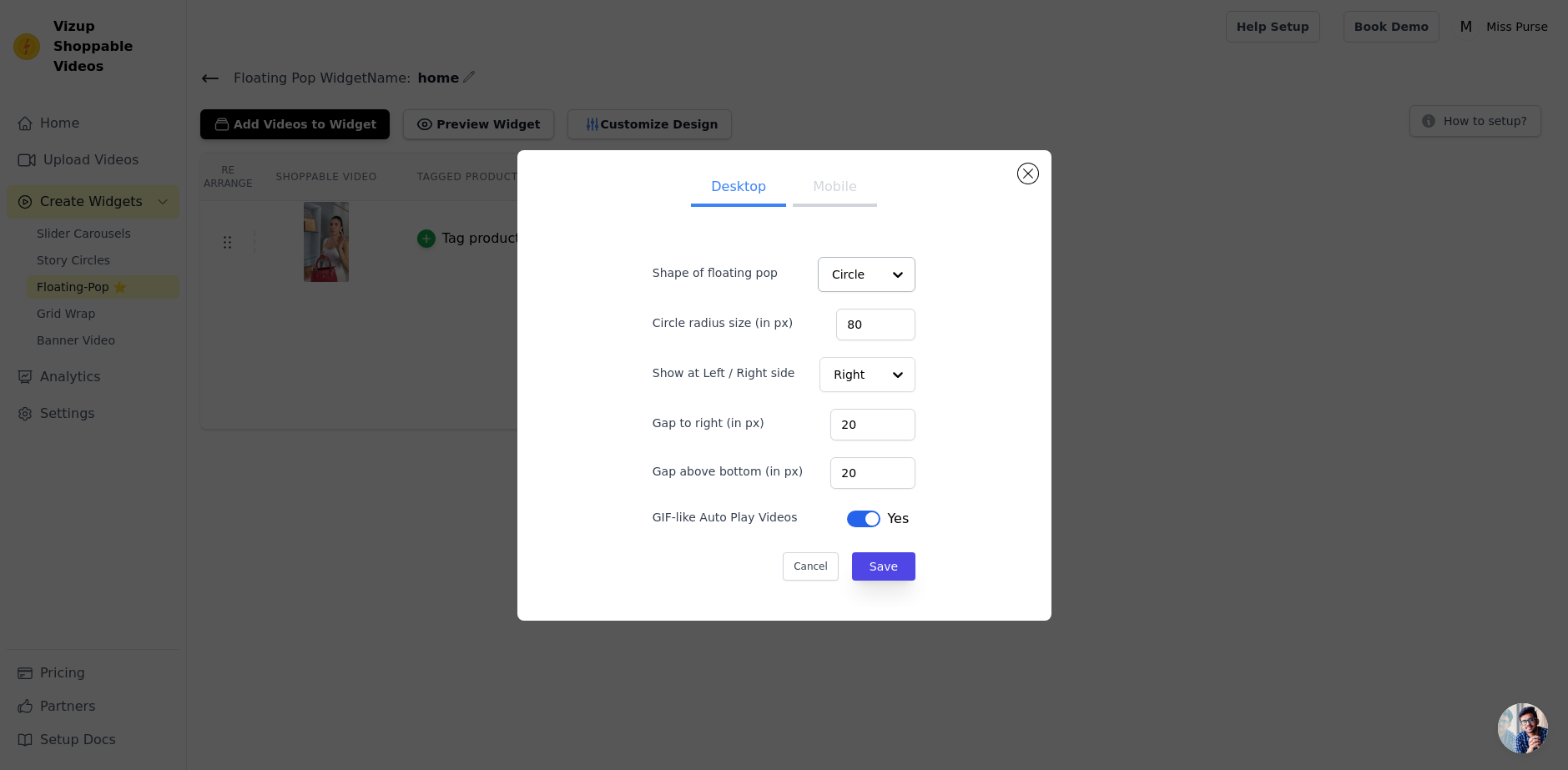
drag, startPoint x: 1006, startPoint y: 354, endPoint x: 975, endPoint y: 336, distance: 35.8
click at [1008, 354] on div "Desktop Mobile Shape of floating pop Circle Circle radius size (in px) 80 Show …" at bounding box center [784, 385] width 507 height 444
click at [881, 364] on div at bounding box center [897, 374] width 33 height 33
click at [864, 409] on div "Left" at bounding box center [865, 414] width 94 height 35
click at [881, 371] on div at bounding box center [897, 374] width 33 height 33
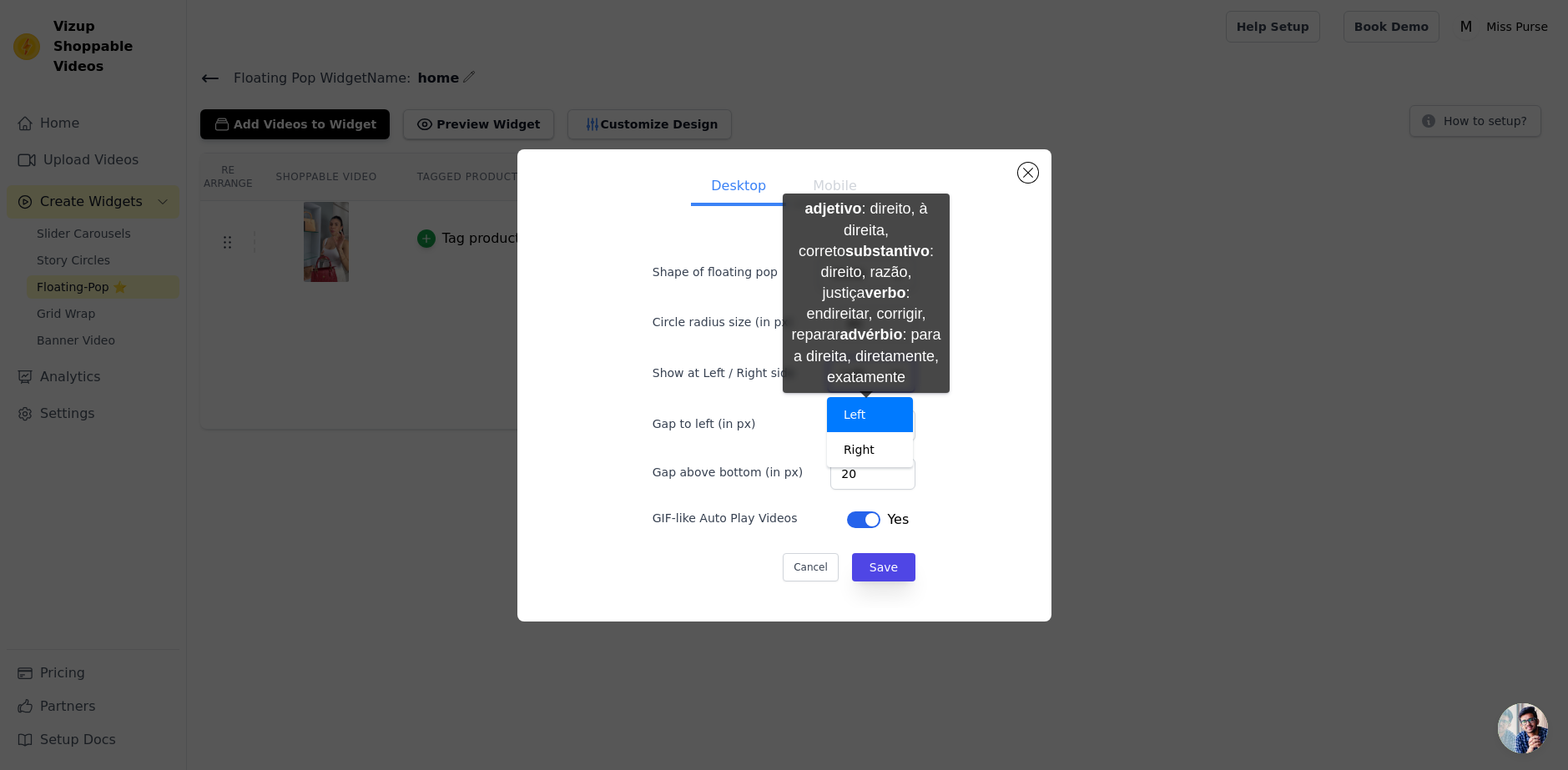
drag, startPoint x: 855, startPoint y: 452, endPoint x: 866, endPoint y: 409, distance: 44.4
click at [866, 409] on div "Left Right" at bounding box center [870, 432] width 86 height 70
click at [866, 410] on div "Left" at bounding box center [870, 414] width 86 height 35
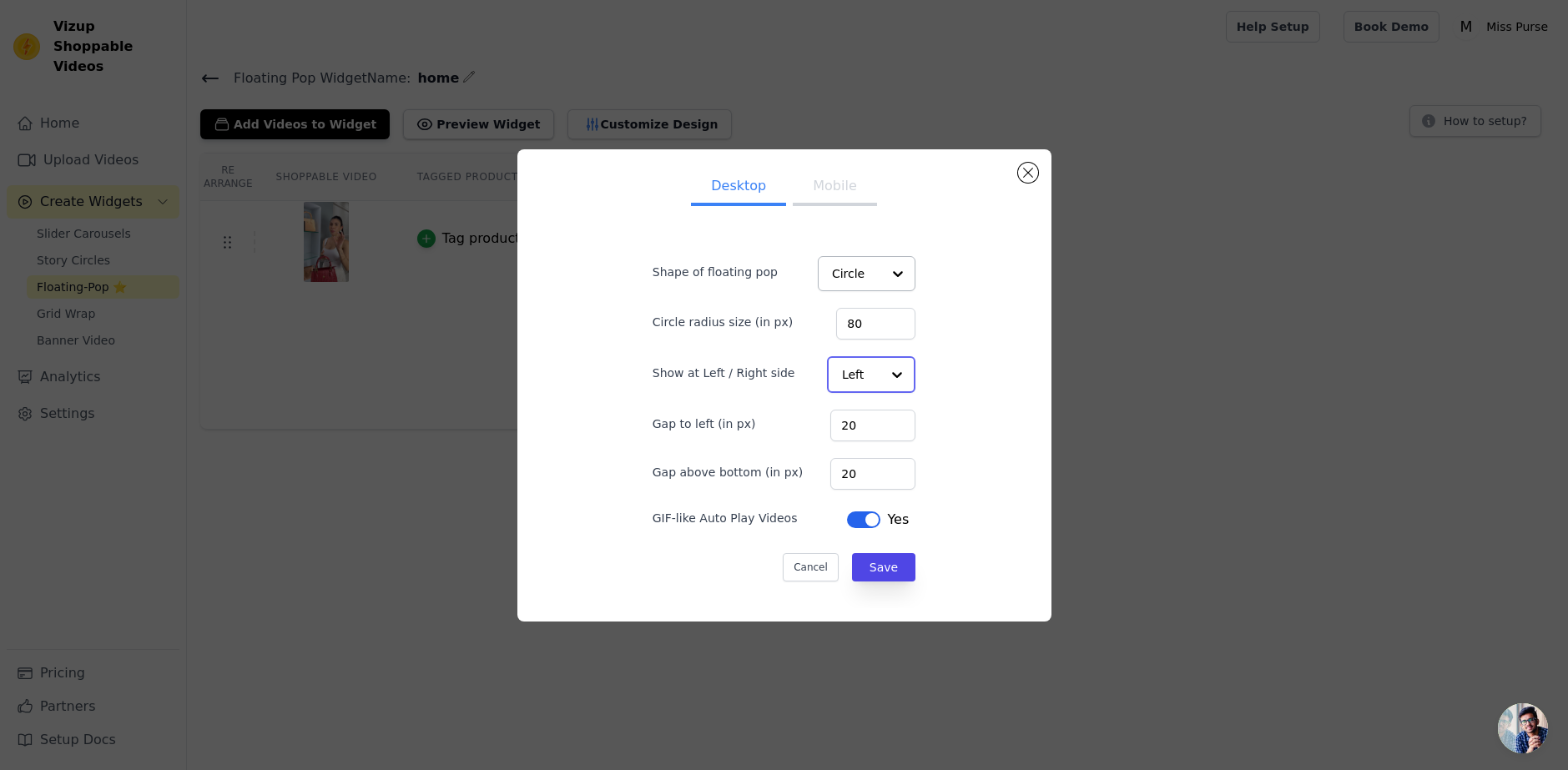
click at [881, 381] on div at bounding box center [897, 374] width 33 height 33
click at [874, 446] on div "Right" at bounding box center [870, 449] width 86 height 35
click at [732, 472] on label "Gap above bottom (in px)" at bounding box center [728, 471] width 151 height 16
click at [830, 472] on input "20" at bounding box center [873, 473] width 85 height 32
click at [890, 466] on input "65" at bounding box center [873, 473] width 85 height 32
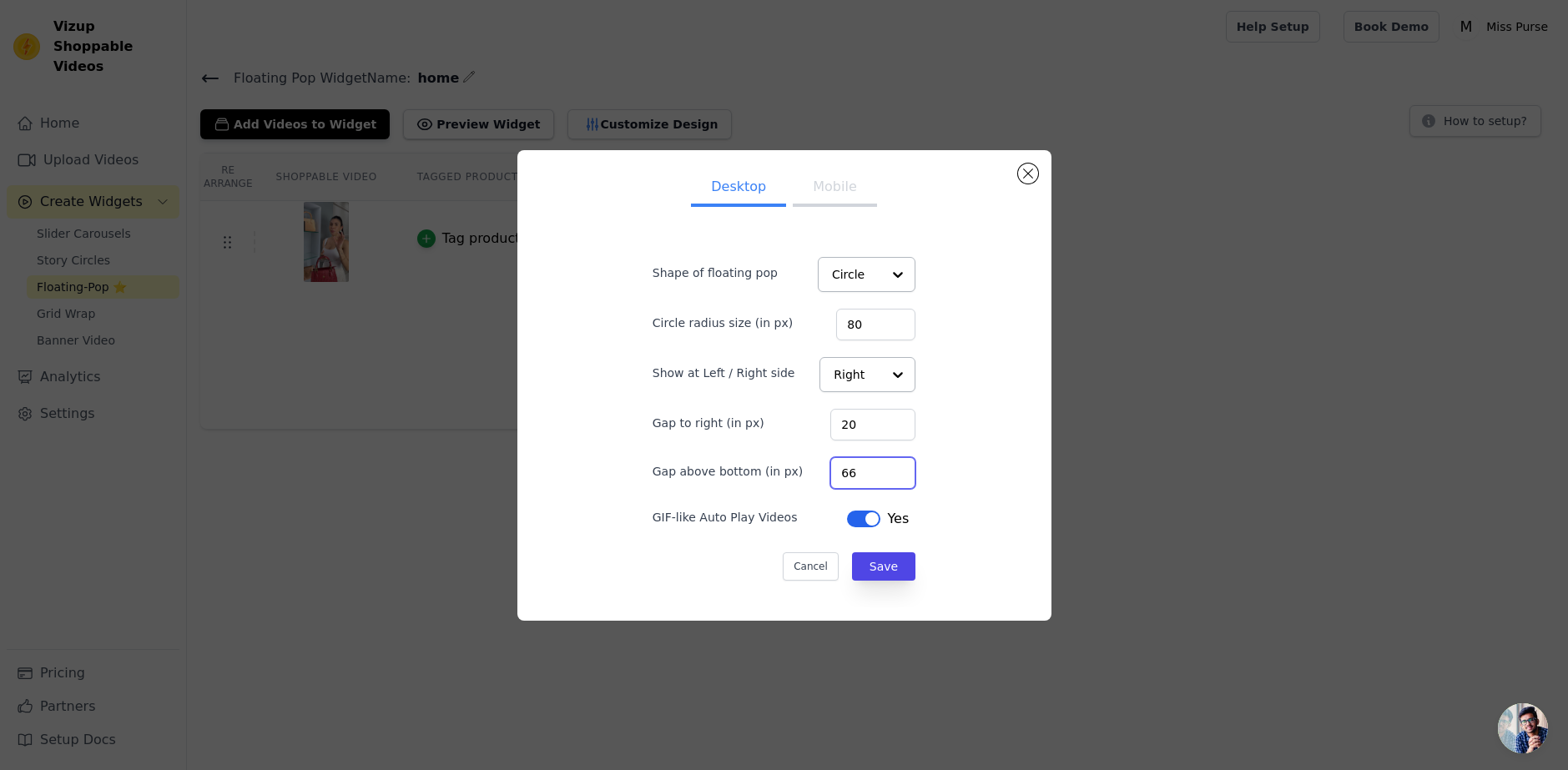
click at [890, 466] on input "66" at bounding box center [873, 473] width 85 height 32
click at [890, 466] on input "76" at bounding box center [873, 473] width 85 height 32
click at [890, 466] on input "77" at bounding box center [873, 473] width 85 height 32
click at [890, 466] on input "78" at bounding box center [873, 473] width 85 height 32
click at [890, 466] on input "79" at bounding box center [873, 473] width 85 height 32
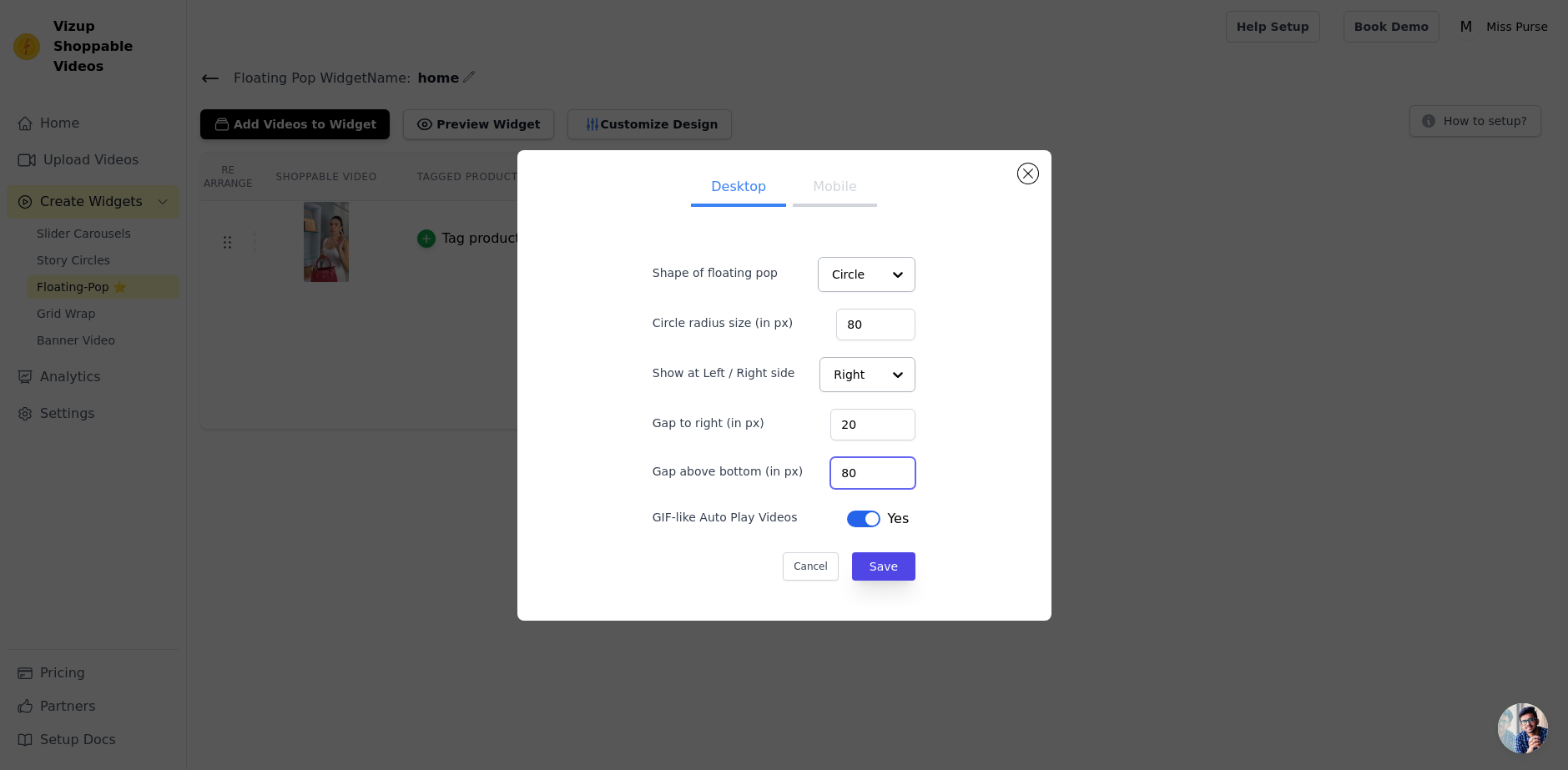
type input "80"
click at [890, 466] on input "80" at bounding box center [873, 473] width 85 height 32
click at [971, 503] on div "Desktop Mobile Shape of floating pop Circle Circle radius size (in px) 80 Show …" at bounding box center [784, 385] width 507 height 444
click at [862, 568] on button "Save" at bounding box center [883, 566] width 63 height 28
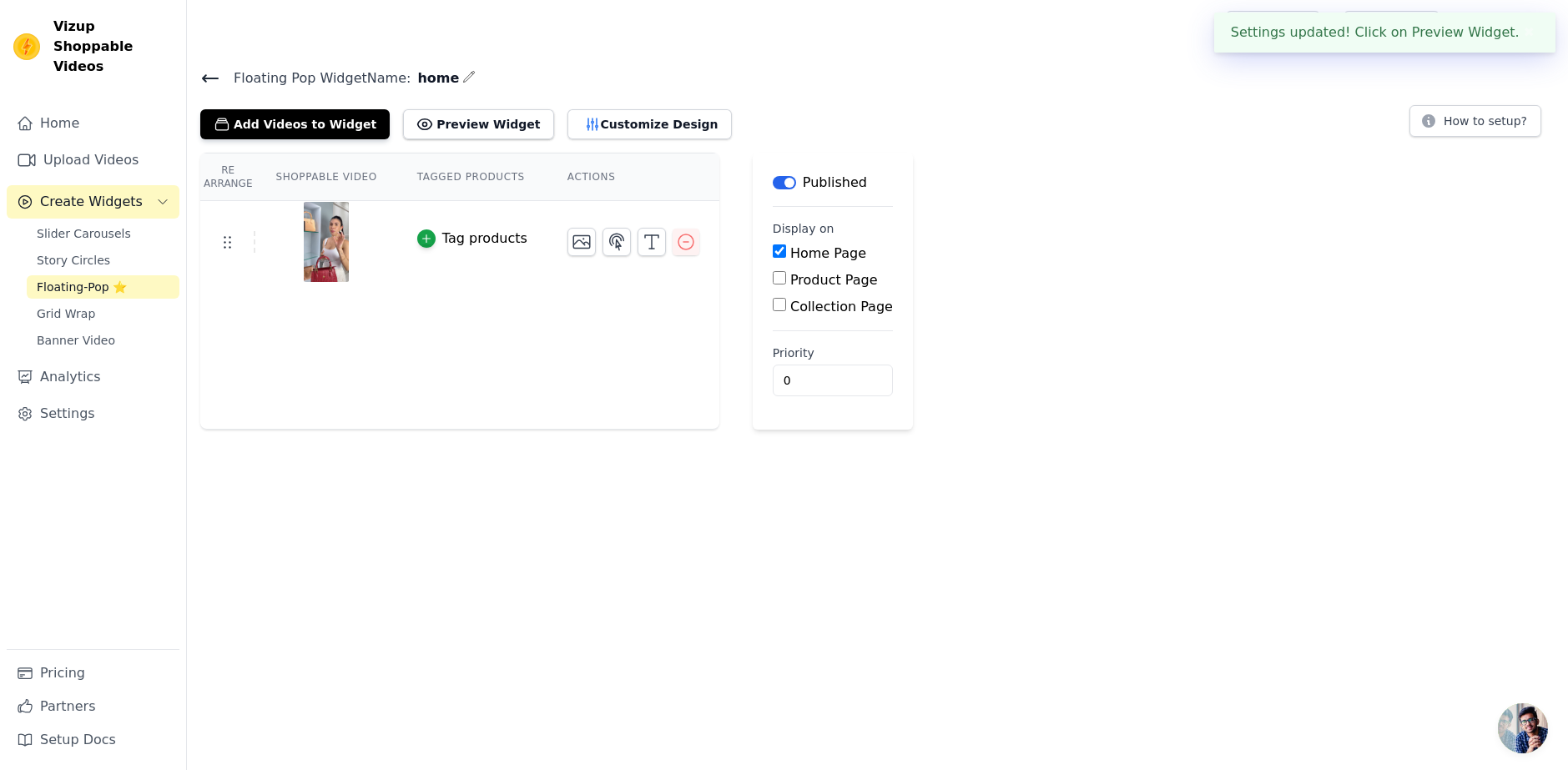
click at [1527, 40] on button "✖" at bounding box center [1529, 33] width 19 height 20
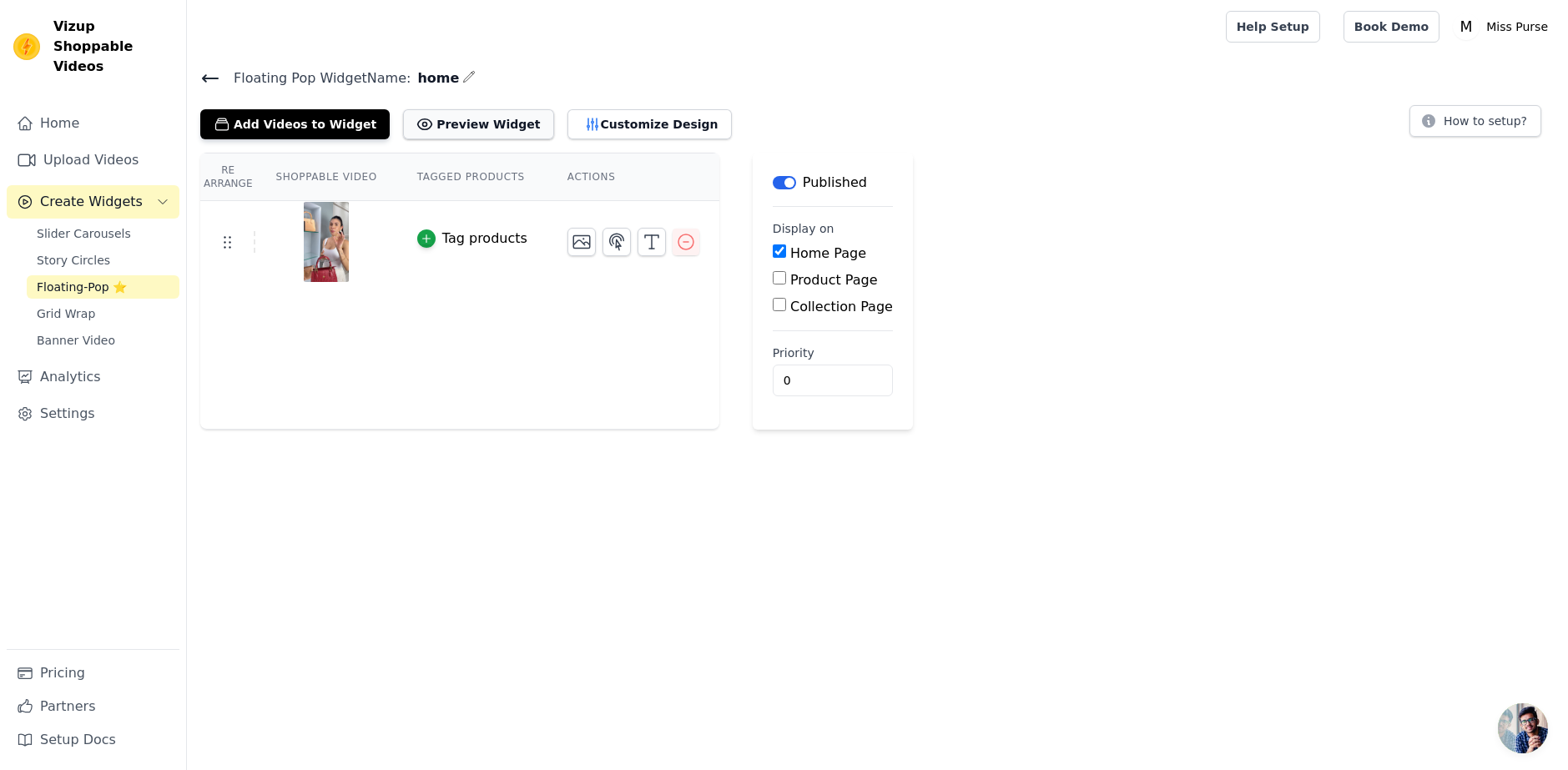
click at [456, 121] on button "Preview Widget" at bounding box center [478, 124] width 150 height 30
click at [85, 144] on link "Upload Videos" at bounding box center [92, 160] width 173 height 33
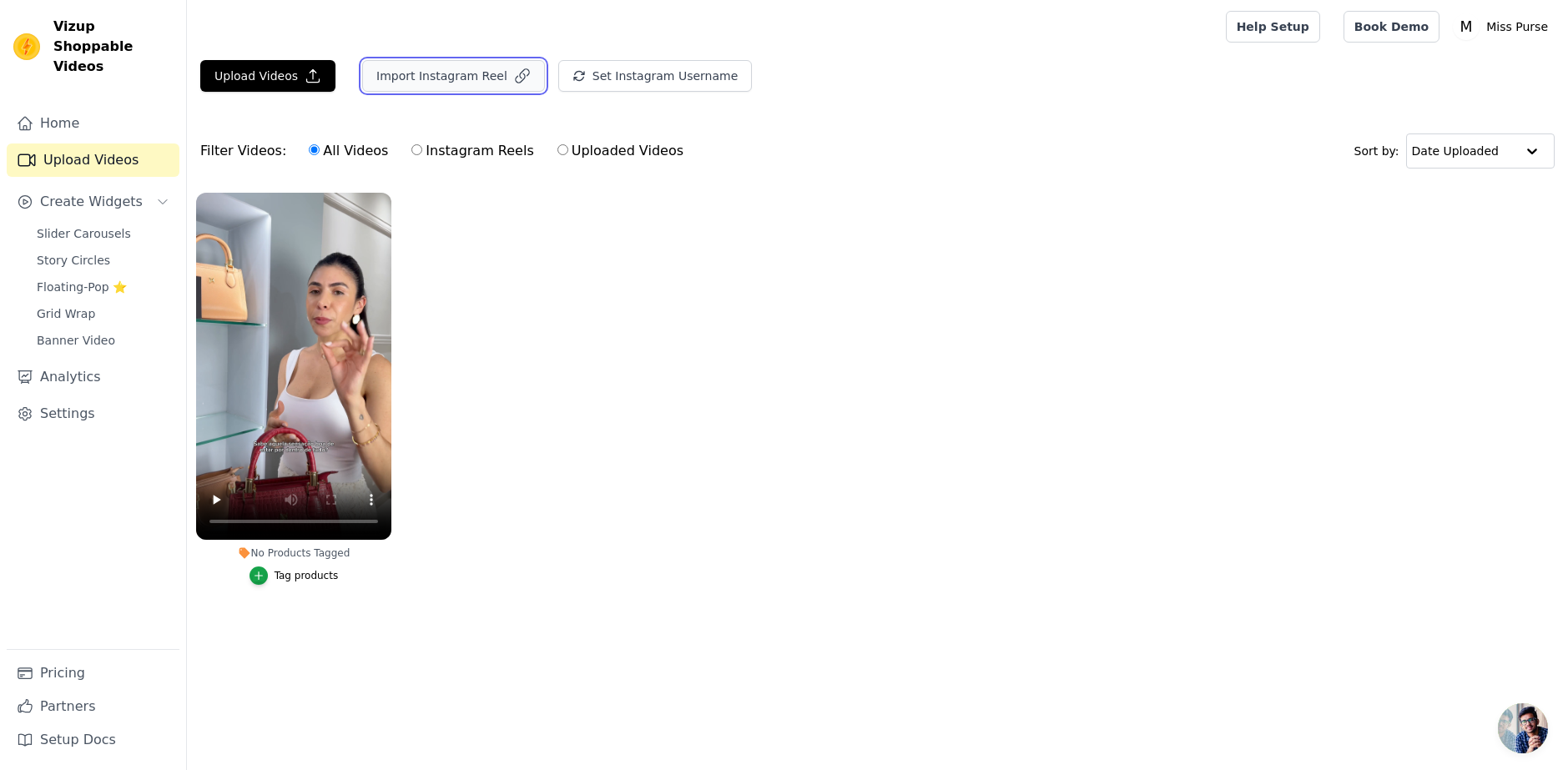
click at [458, 76] on button "Import Instagram Reel" at bounding box center [454, 75] width 183 height 32
